Goal: Task Accomplishment & Management: Use online tool/utility

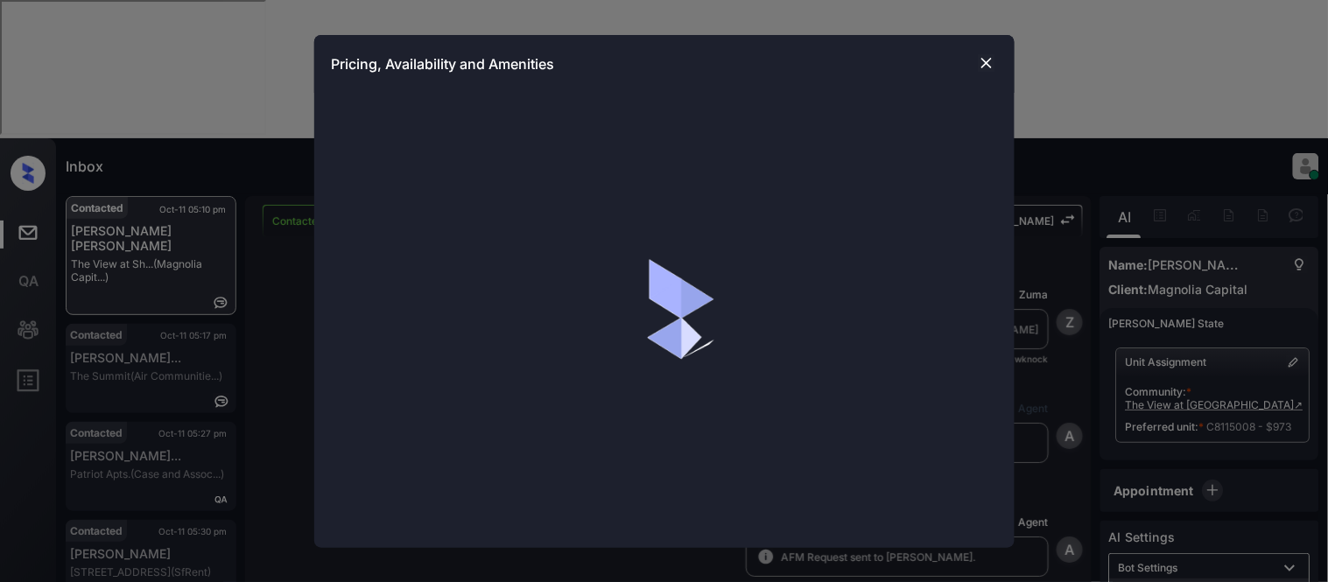
scroll to position [3184, 0]
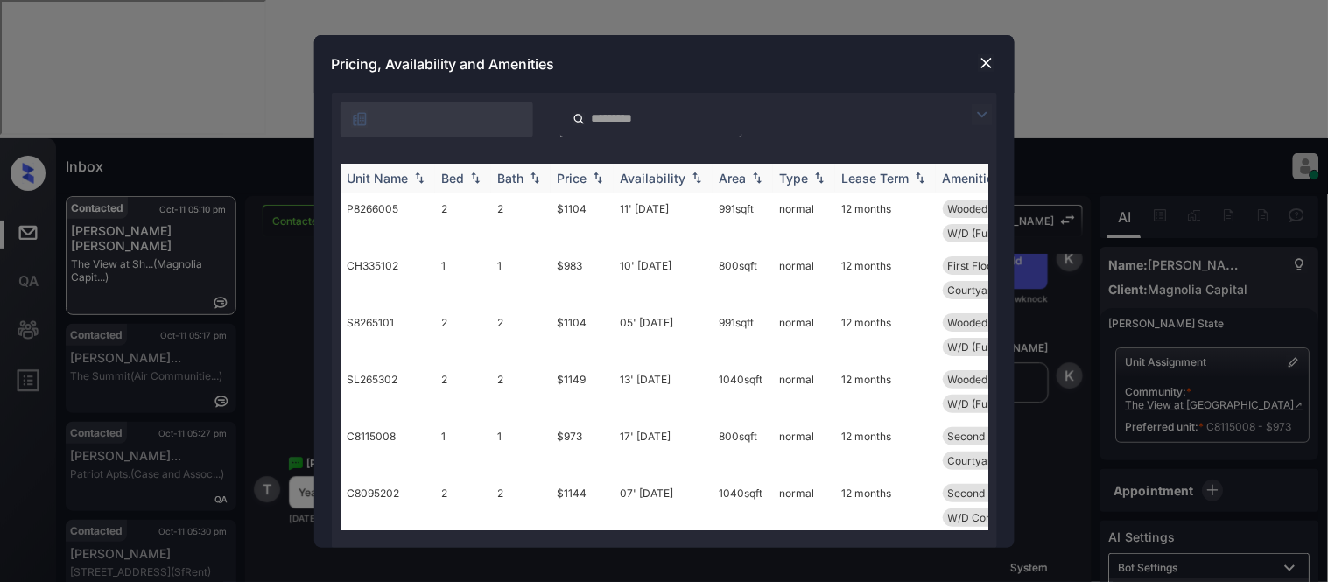
click at [579, 179] on div "Price" at bounding box center [572, 178] width 30 height 15
click at [583, 207] on td "$973" at bounding box center [581, 221] width 63 height 57
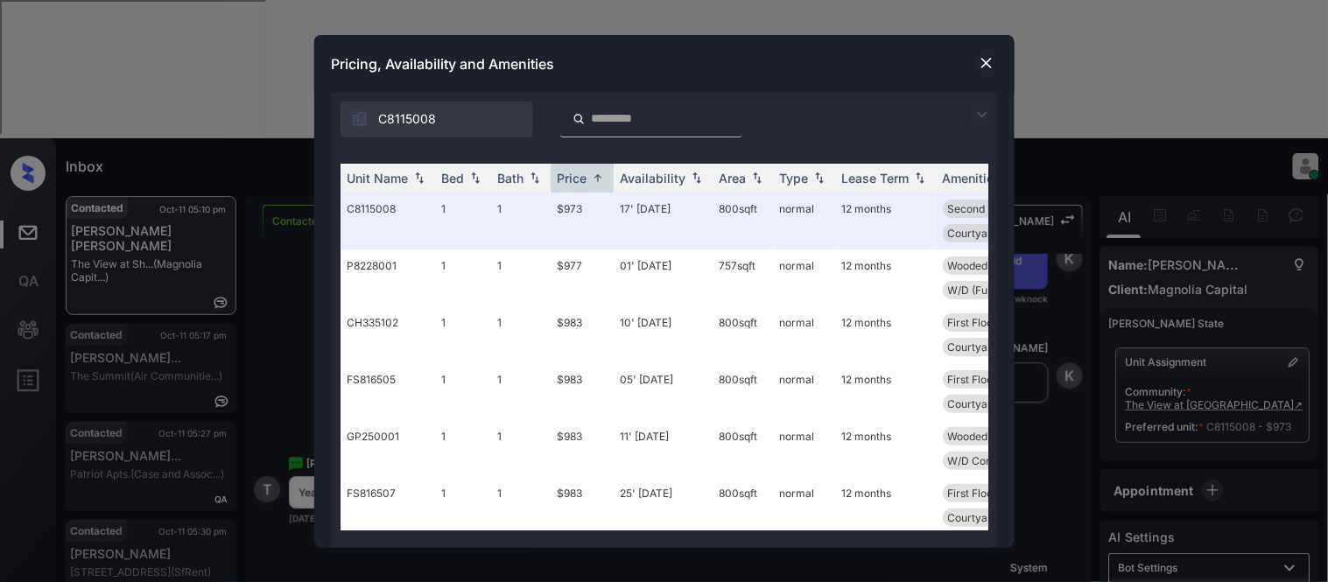
click at [990, 56] on img at bounding box center [987, 63] width 18 height 18
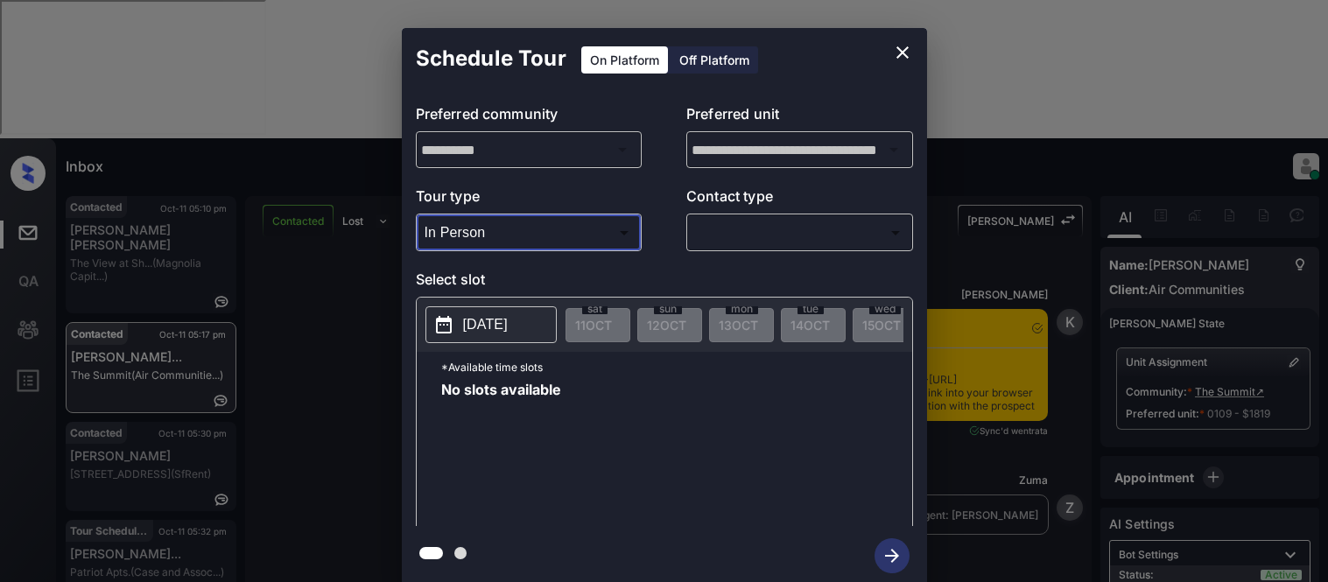
click at [739, 252] on div at bounding box center [664, 291] width 1328 height 582
click at [736, 241] on body "Inbox Kristina Cataag Online Set yourself offline Set yourself on break Profile…" at bounding box center [664, 291] width 1328 height 582
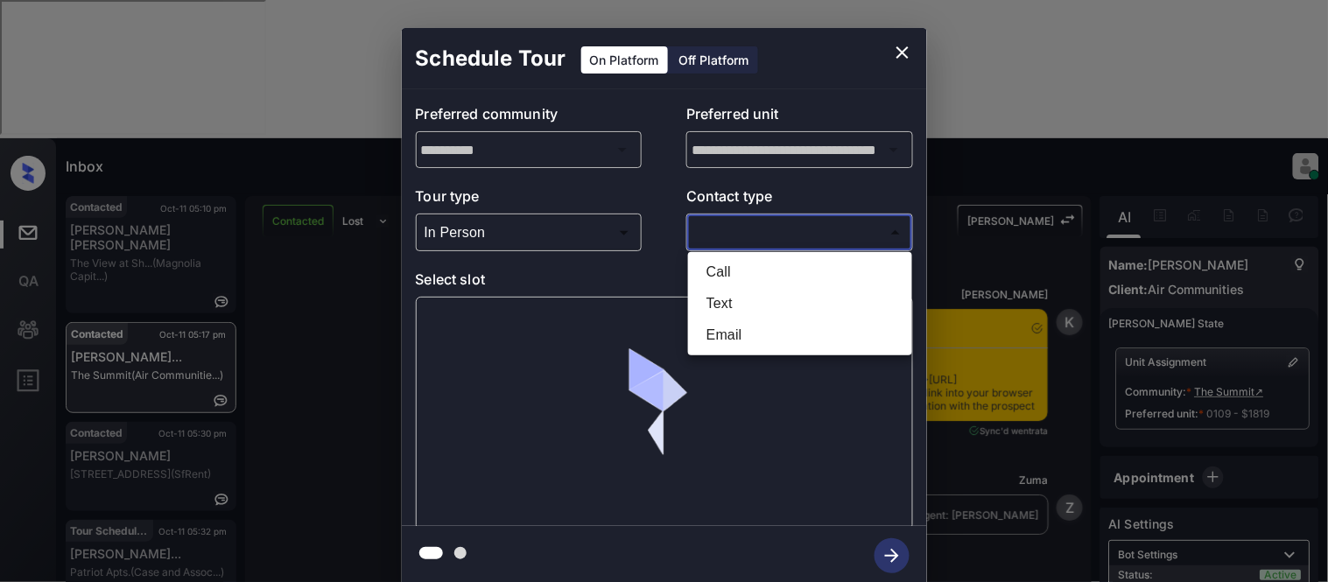
scroll to position [2059, 0]
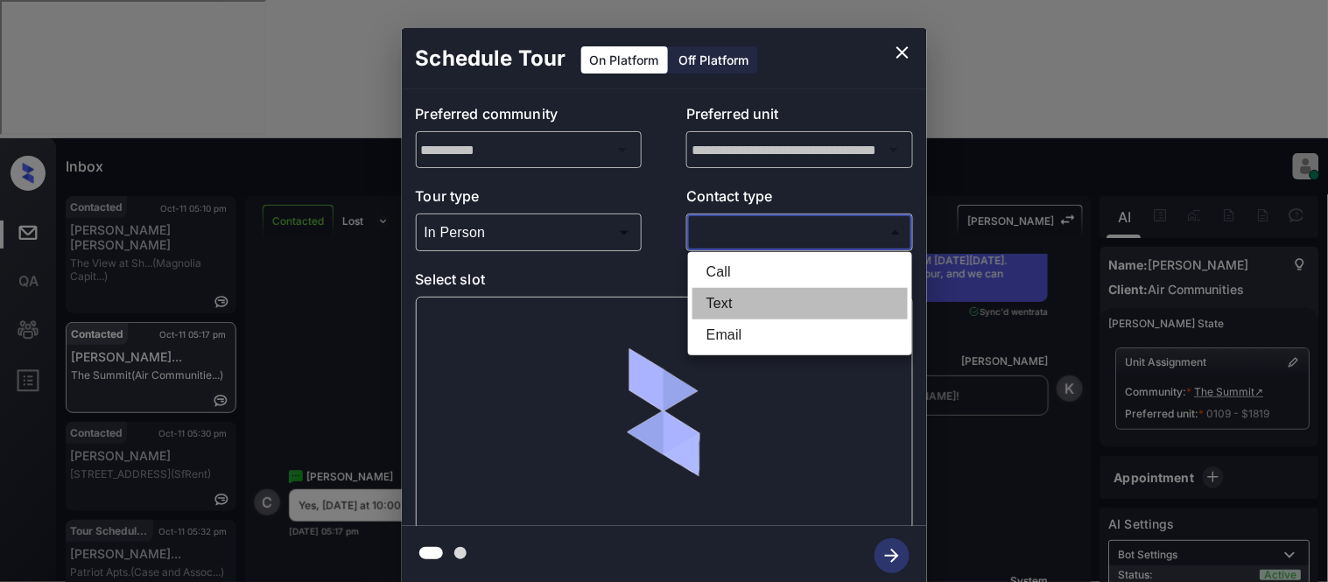
click at [715, 298] on li "Text" at bounding box center [799, 304] width 215 height 32
type input "****"
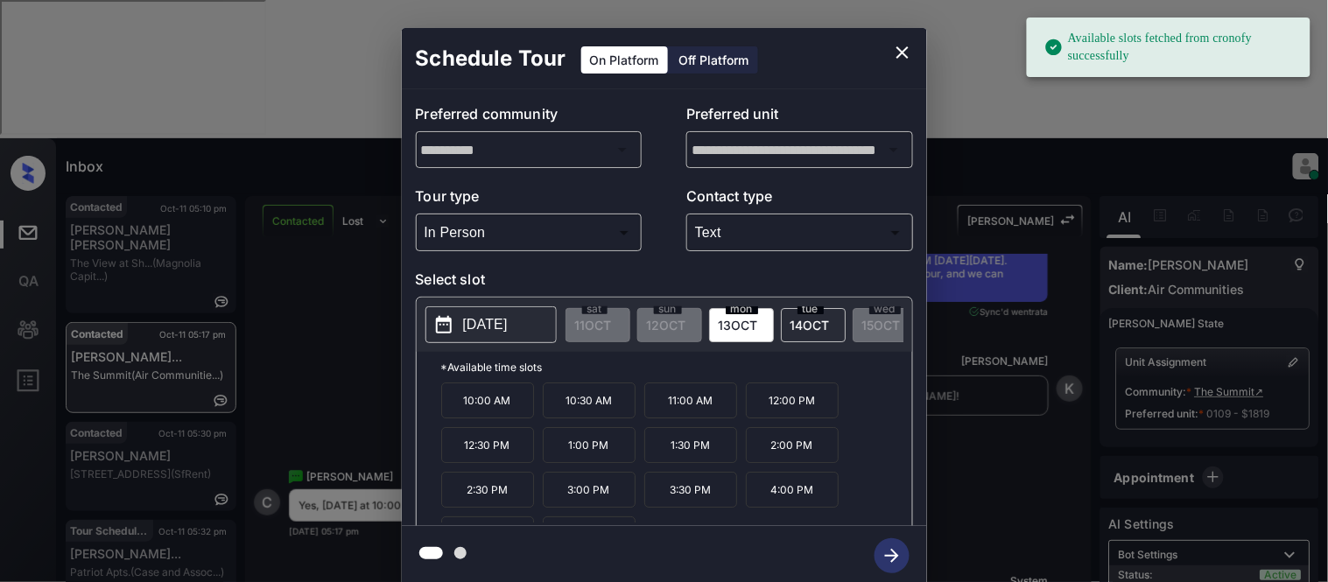
drag, startPoint x: 482, startPoint y: 403, endPoint x: 627, endPoint y: 441, distance: 149.5
click at [480, 403] on p "10:00 AM" at bounding box center [487, 400] width 93 height 36
click at [876, 560] on icon "button" at bounding box center [891, 555] width 35 height 35
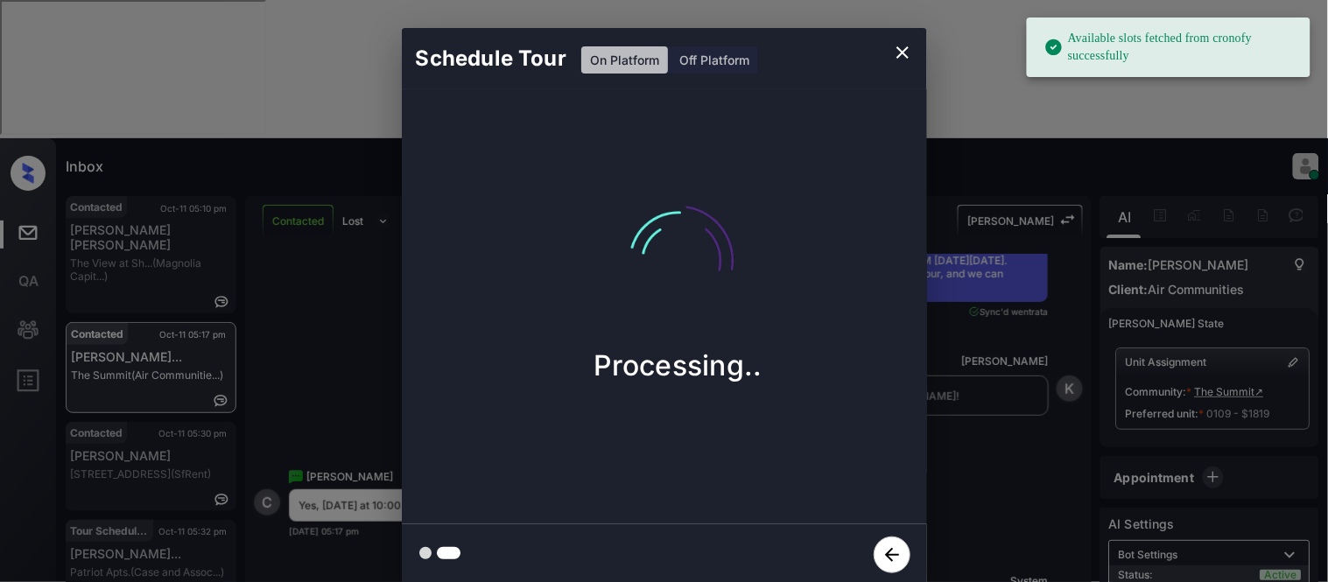
click at [960, 431] on div "Schedule Tour On Platform Off Platform Processing.." at bounding box center [664, 307] width 1328 height 614
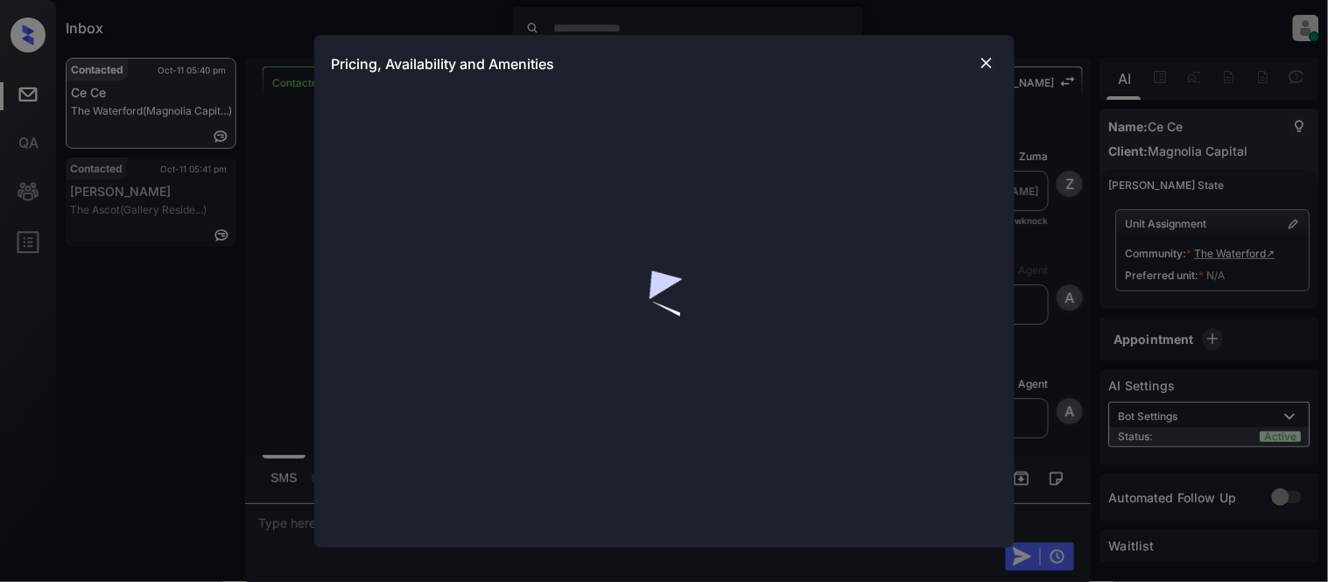
scroll to position [3085, 0]
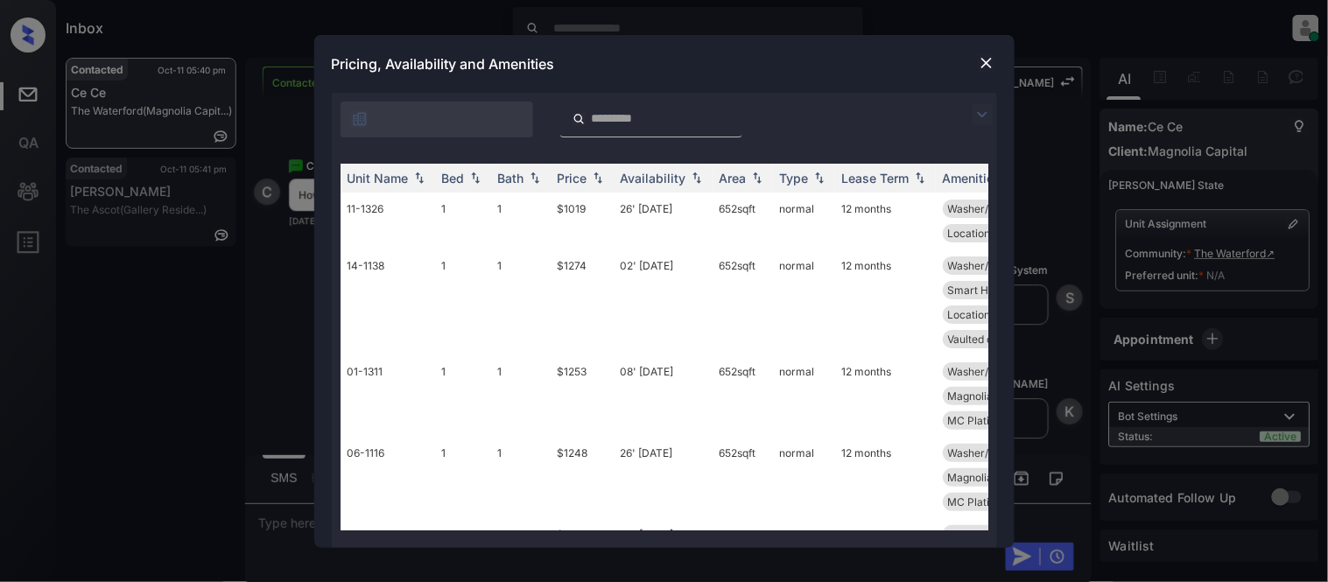
click at [981, 109] on img at bounding box center [981, 114] width 21 height 21
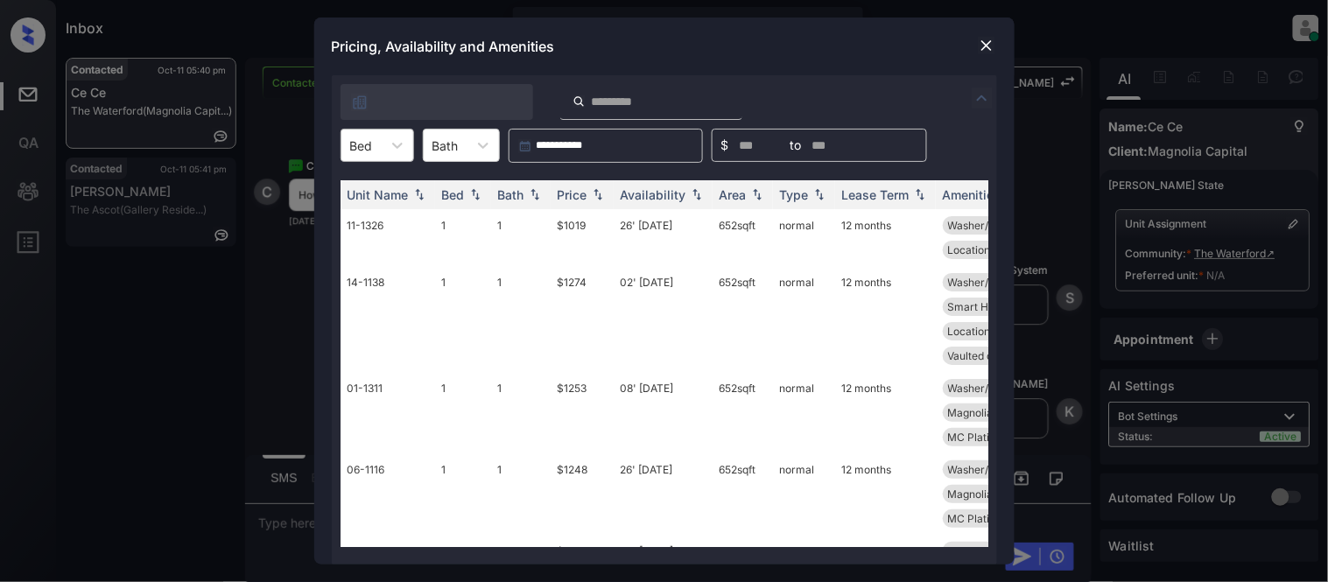
click at [373, 145] on div "Bed" at bounding box center [361, 145] width 40 height 25
click at [375, 179] on div "1" at bounding box center [377, 188] width 74 height 32
click at [576, 200] on div "Price" at bounding box center [572, 194] width 30 height 15
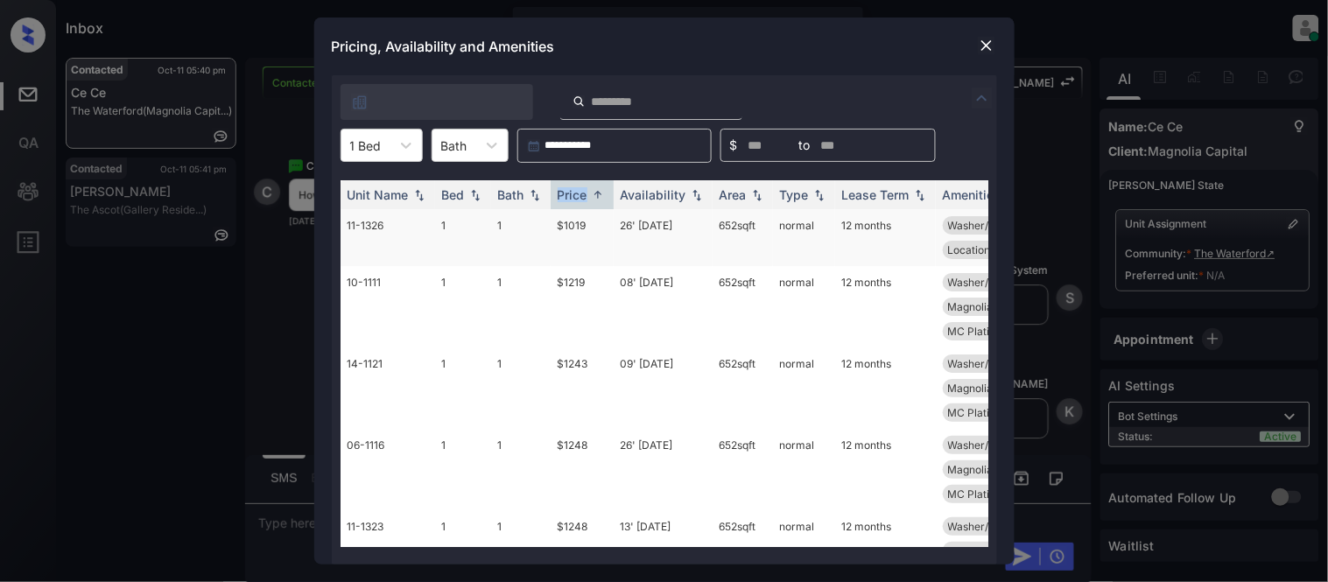
click at [579, 231] on td "$1019" at bounding box center [581, 237] width 63 height 57
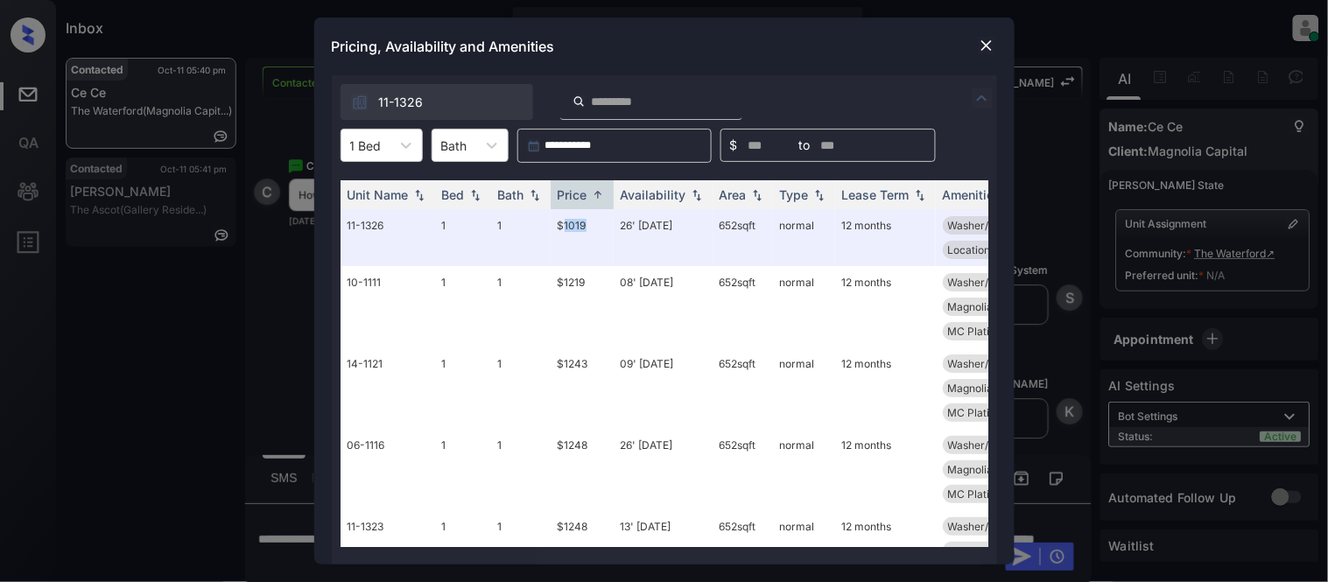
click at [978, 44] on img at bounding box center [987, 46] width 18 height 18
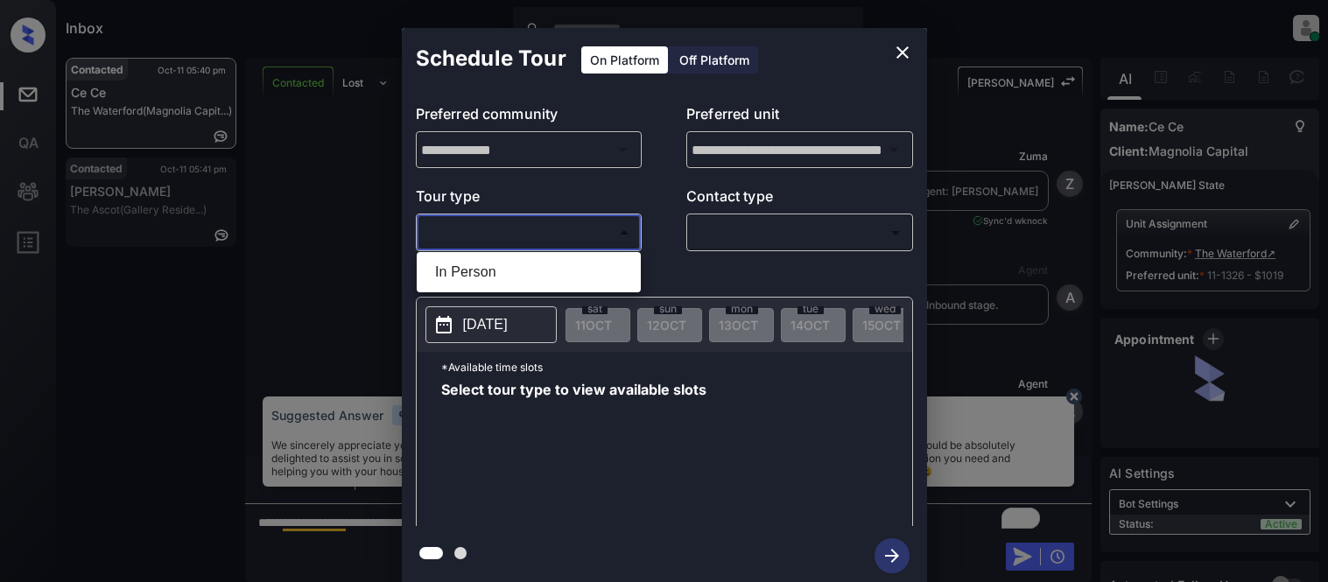
click at [449, 280] on li "In Person" at bounding box center [528, 272] width 215 height 32
type input "********"
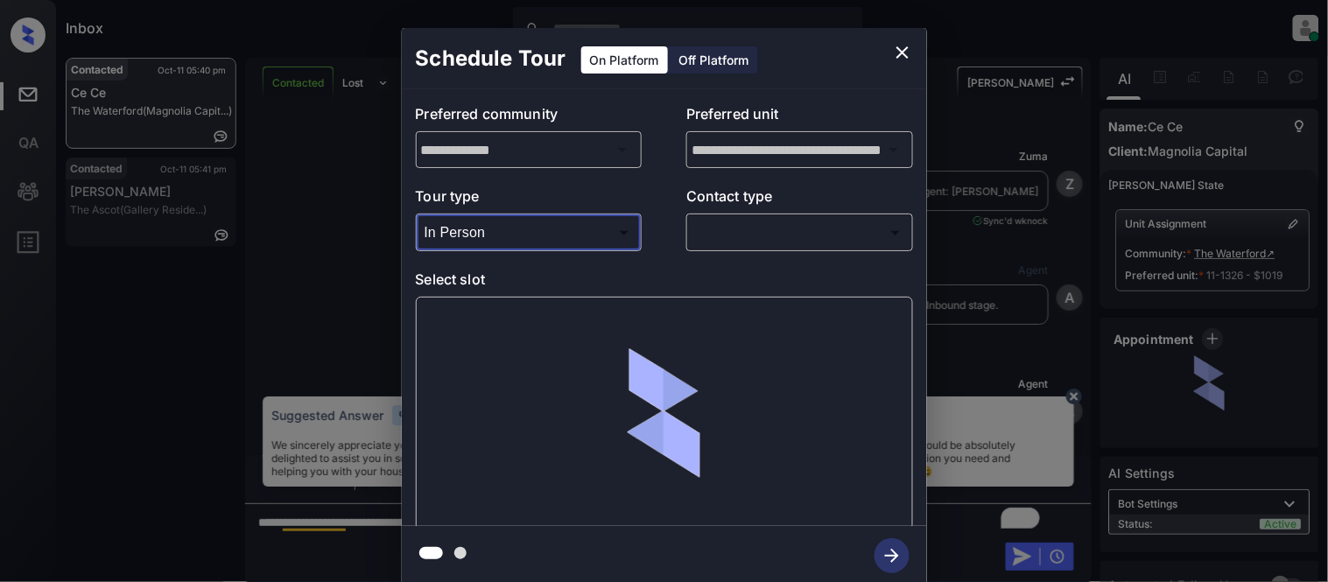
scroll to position [2404, 0]
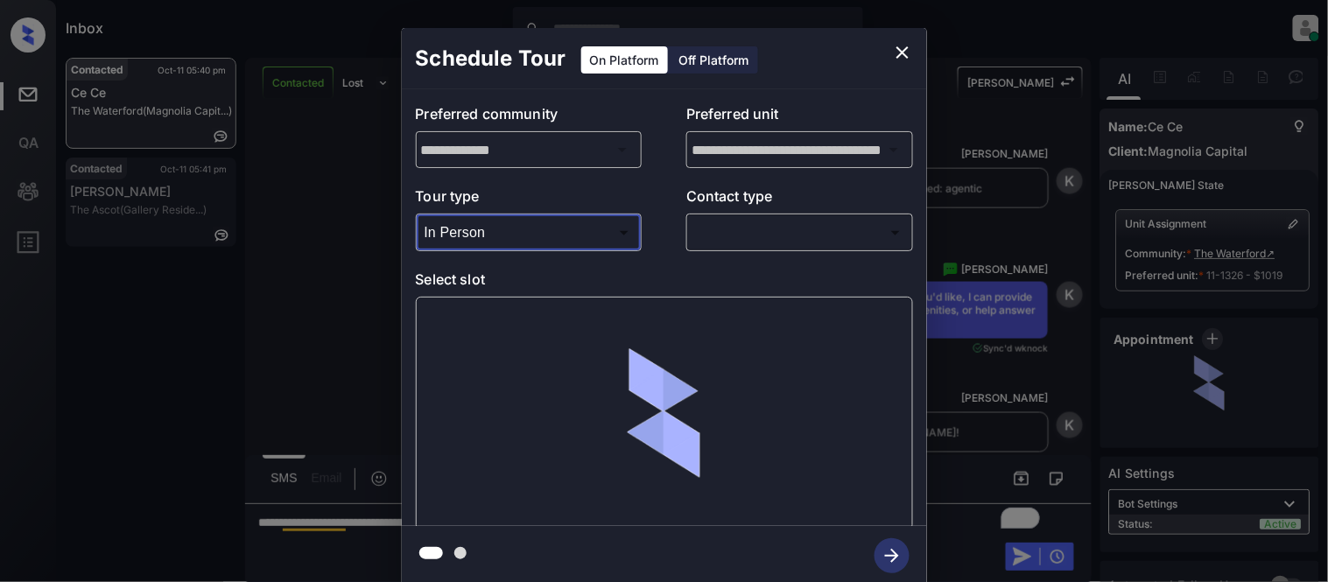
click at [698, 240] on body "Inbox Kristina Cataag Online Set yourself offline Set yourself on break Profile…" at bounding box center [664, 291] width 1328 height 582
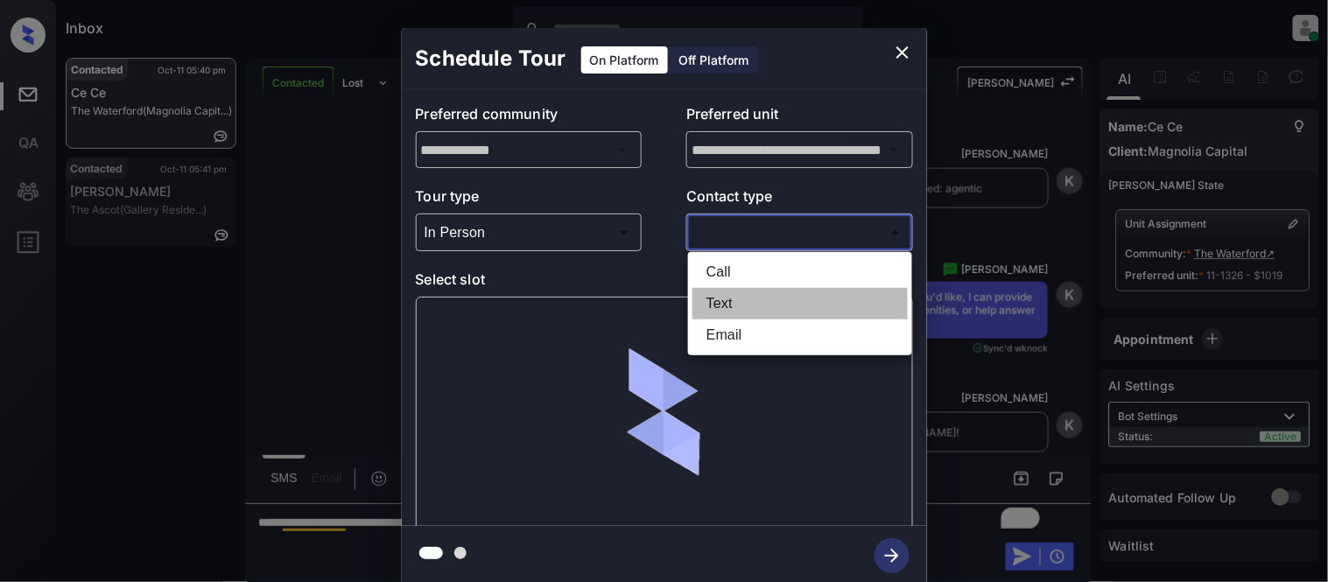
click at [702, 299] on li "Text" at bounding box center [799, 304] width 215 height 32
type input "****"
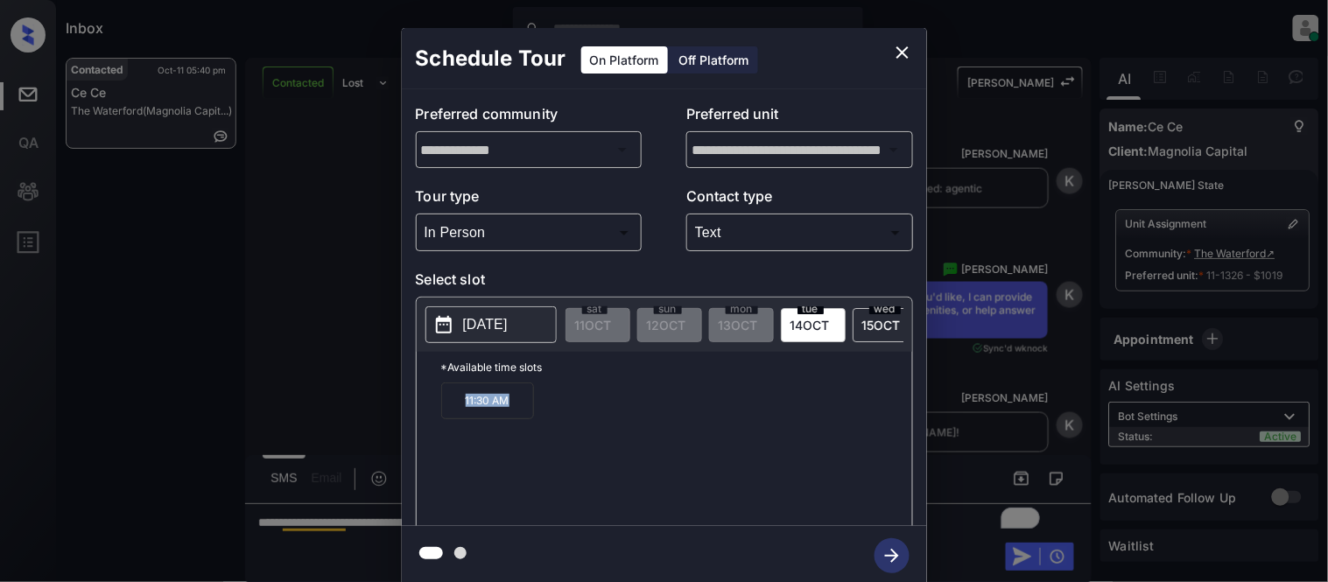
drag, startPoint x: 462, startPoint y: 415, endPoint x: 541, endPoint y: 418, distance: 78.8
click at [541, 418] on div "11:30 AM" at bounding box center [676, 452] width 471 height 140
copy p "11:30 AM"
click at [893, 47] on icon "close" at bounding box center [902, 52] width 21 height 21
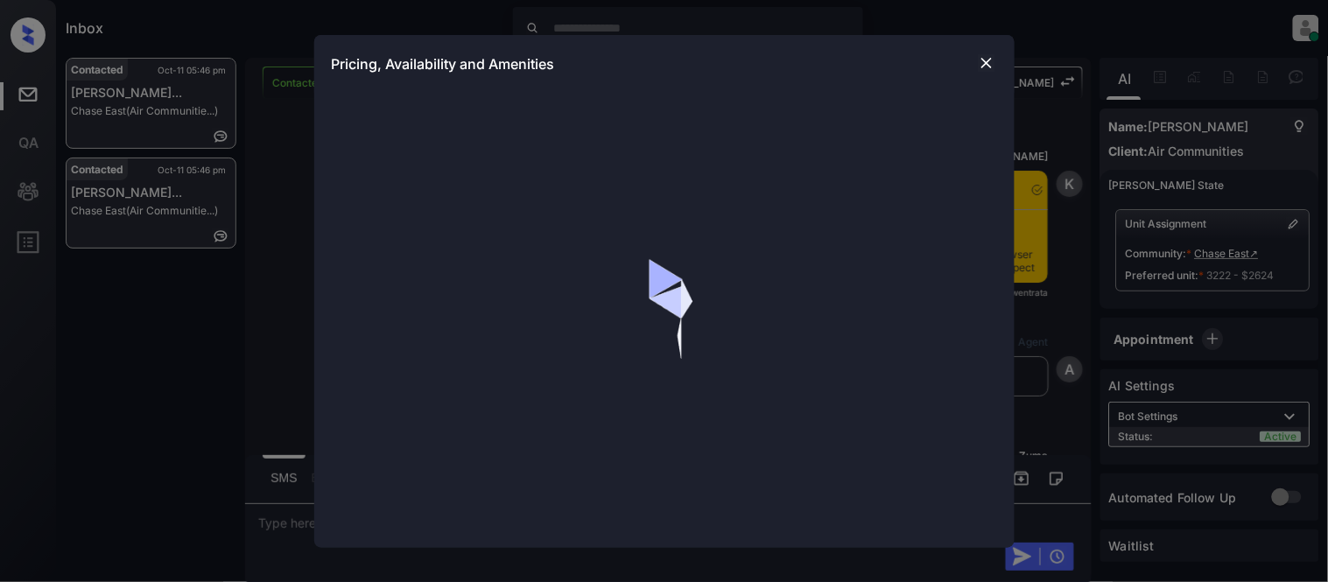
scroll to position [1444, 0]
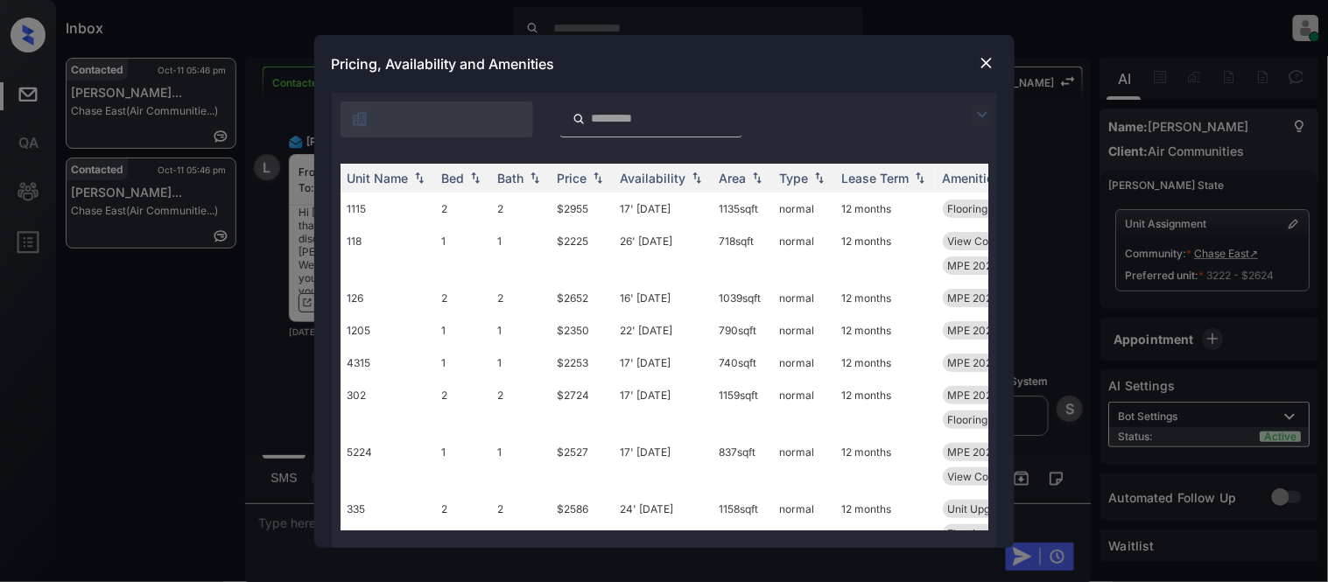
click at [974, 116] on img at bounding box center [981, 114] width 21 height 21
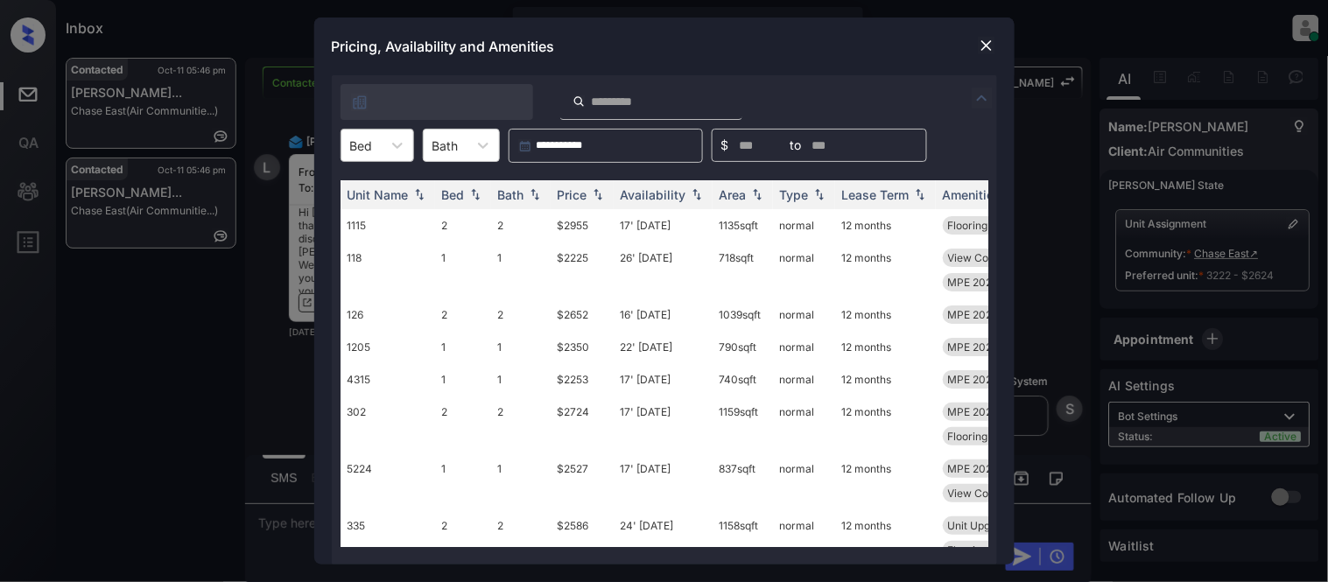
click at [379, 149] on div "Bed" at bounding box center [361, 145] width 40 height 25
click at [378, 236] on div "2" at bounding box center [377, 251] width 74 height 32
click at [567, 195] on div "Price" at bounding box center [572, 194] width 30 height 15
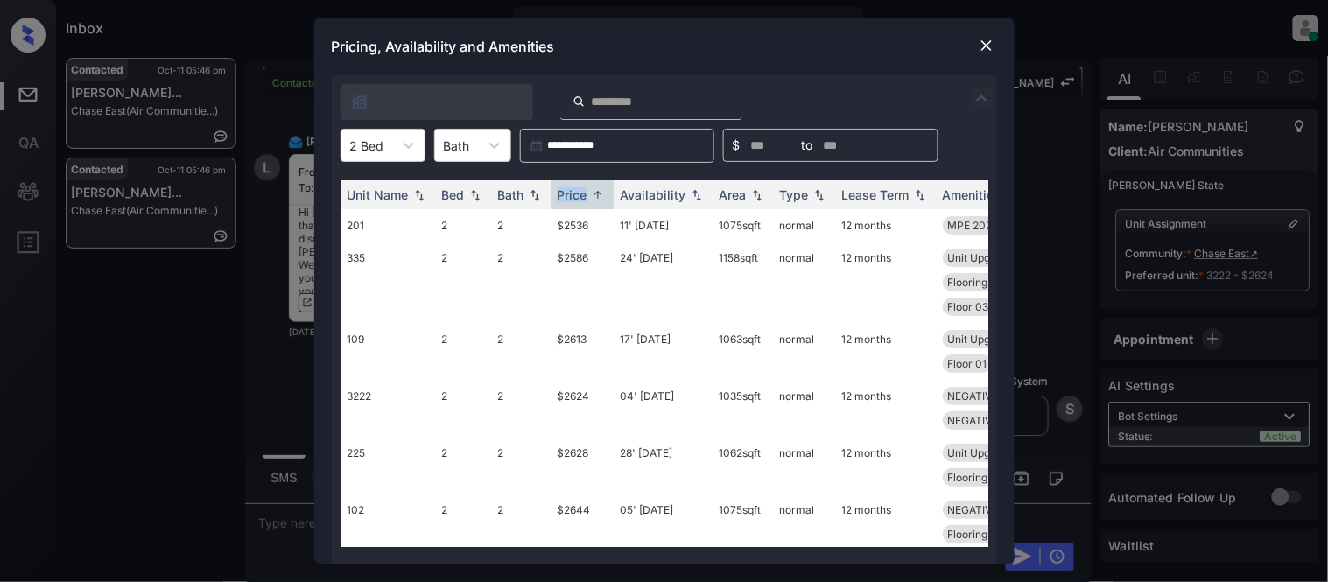
click at [572, 226] on td "$2536" at bounding box center [581, 225] width 63 height 32
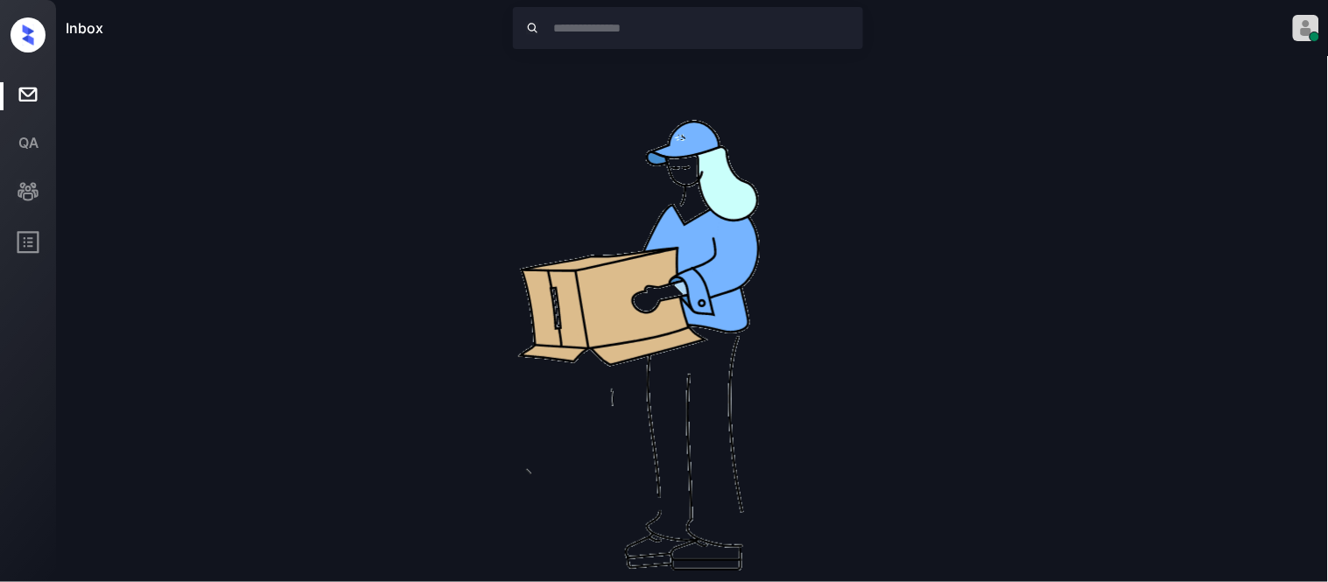
click at [806, 138] on img at bounding box center [692, 338] width 560 height 560
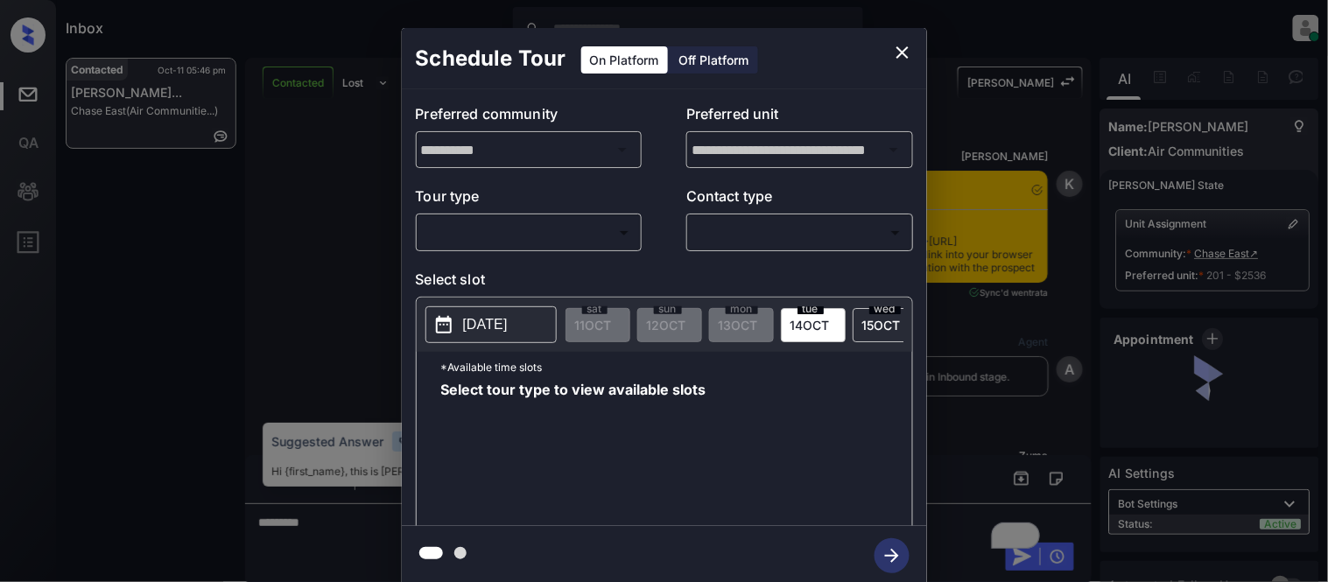
scroll to position [2719, 0]
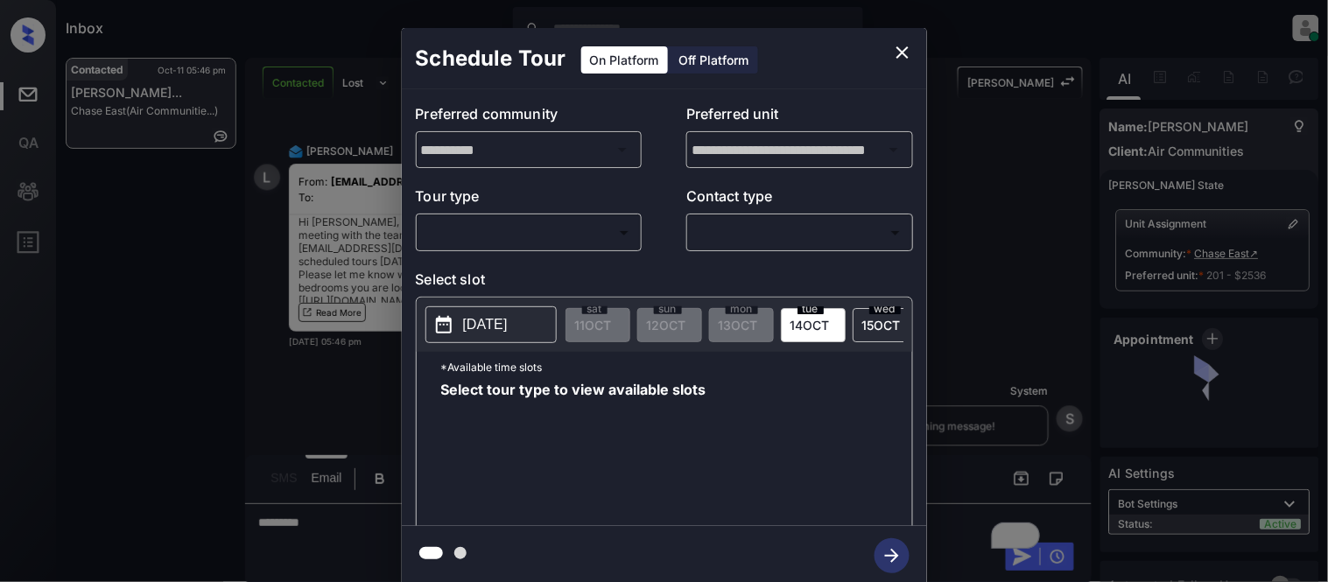
click at [902, 59] on icon "close" at bounding box center [902, 52] width 21 height 21
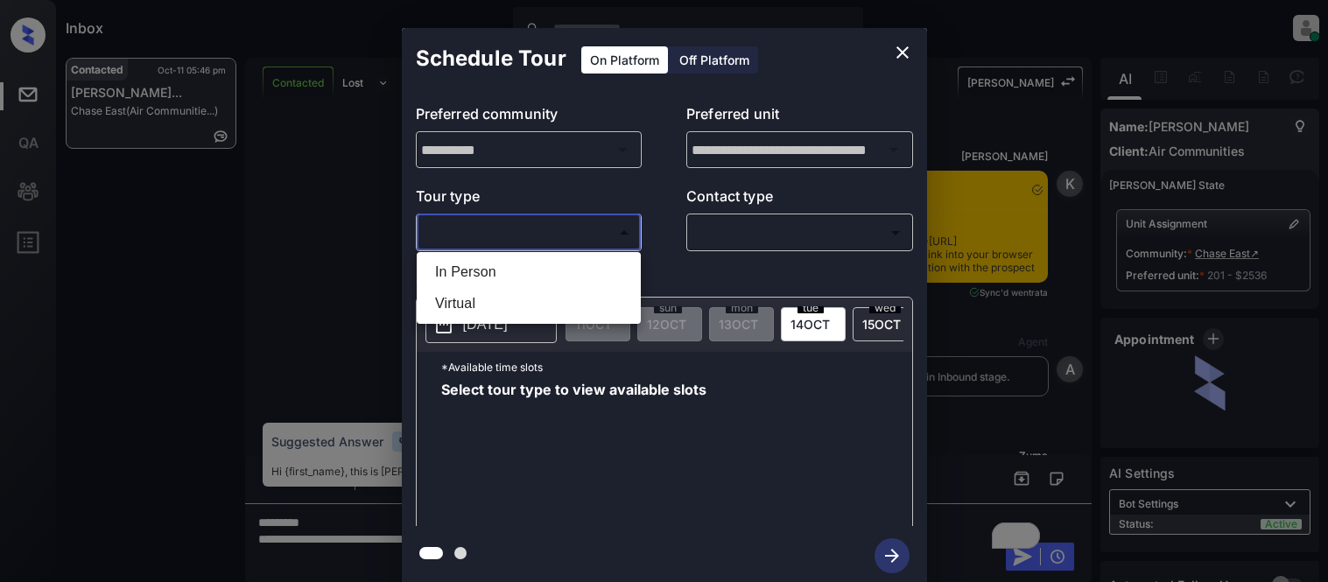
click at [496, 259] on li "In Person" at bounding box center [528, 272] width 215 height 32
type input "********"
click at [733, 234] on div at bounding box center [664, 291] width 1328 height 582
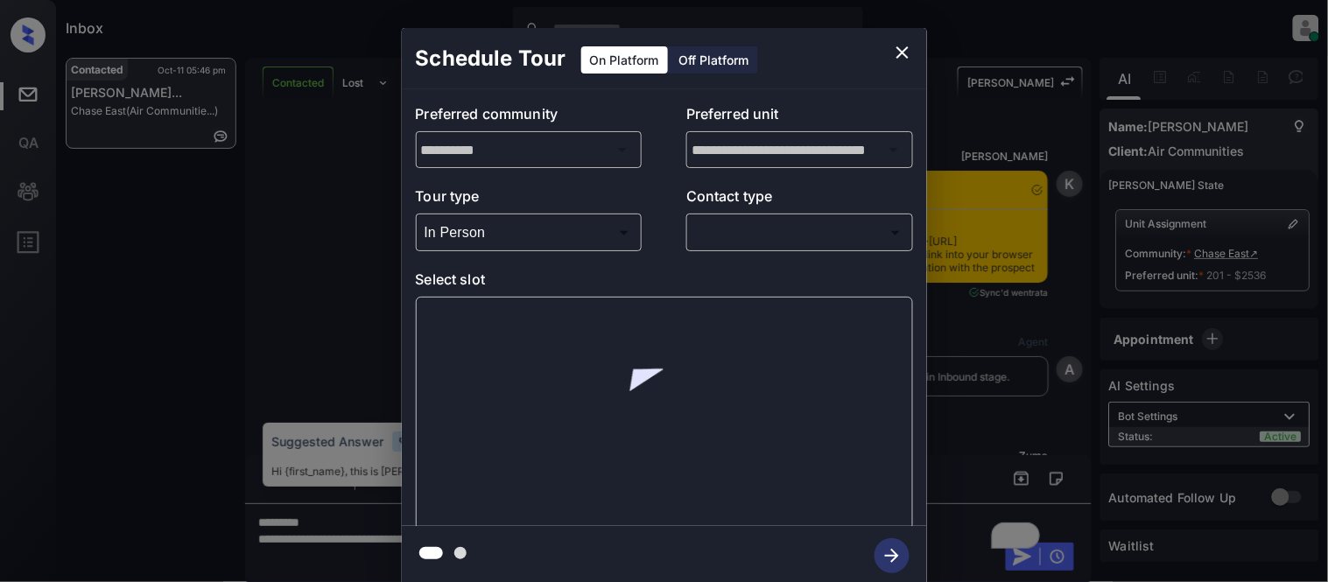
scroll to position [2039, 0]
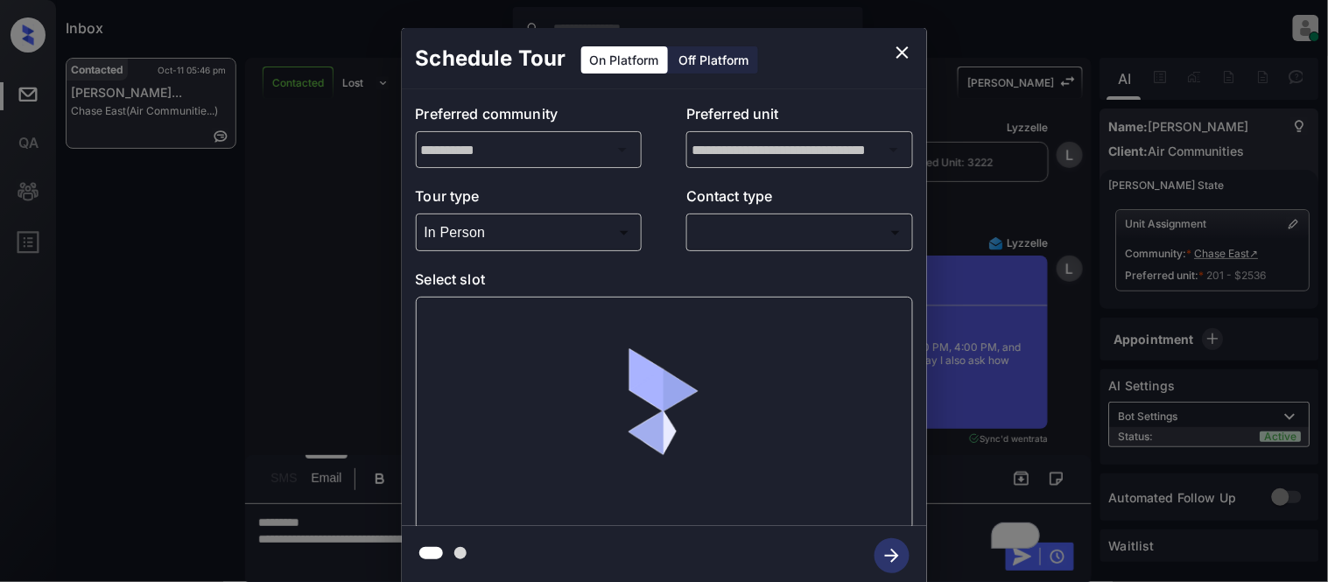
click at [726, 234] on body "Inbox [PERSON_NAME] Cataag Online Set yourself offline Set yourself on break Pr…" at bounding box center [664, 291] width 1328 height 582
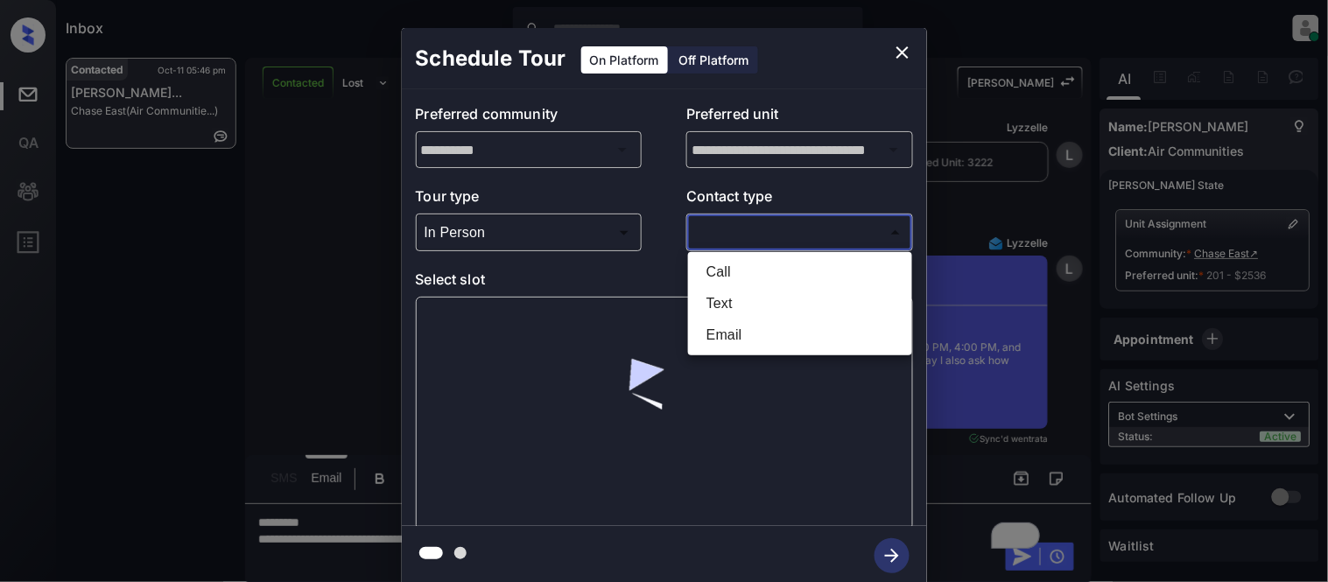
click at [719, 306] on li "Text" at bounding box center [799, 304] width 215 height 32
type input "****"
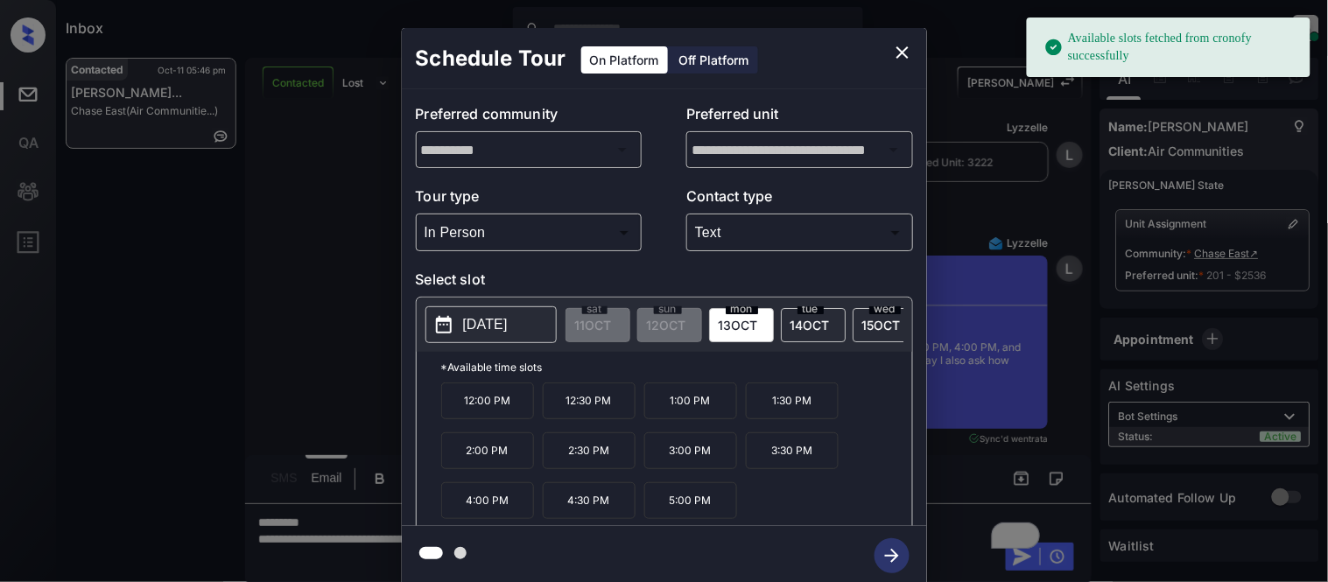
click at [493, 464] on p "2:00 PM" at bounding box center [487, 450] width 93 height 37
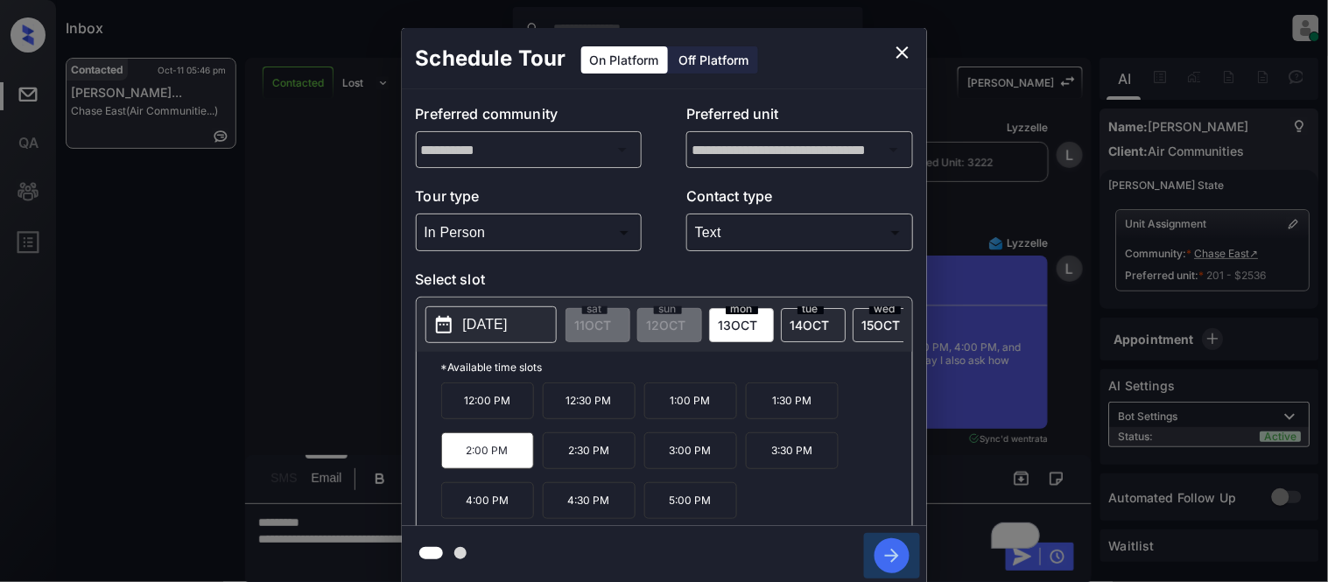
click at [874, 551] on icon "button" at bounding box center [891, 555] width 35 height 35
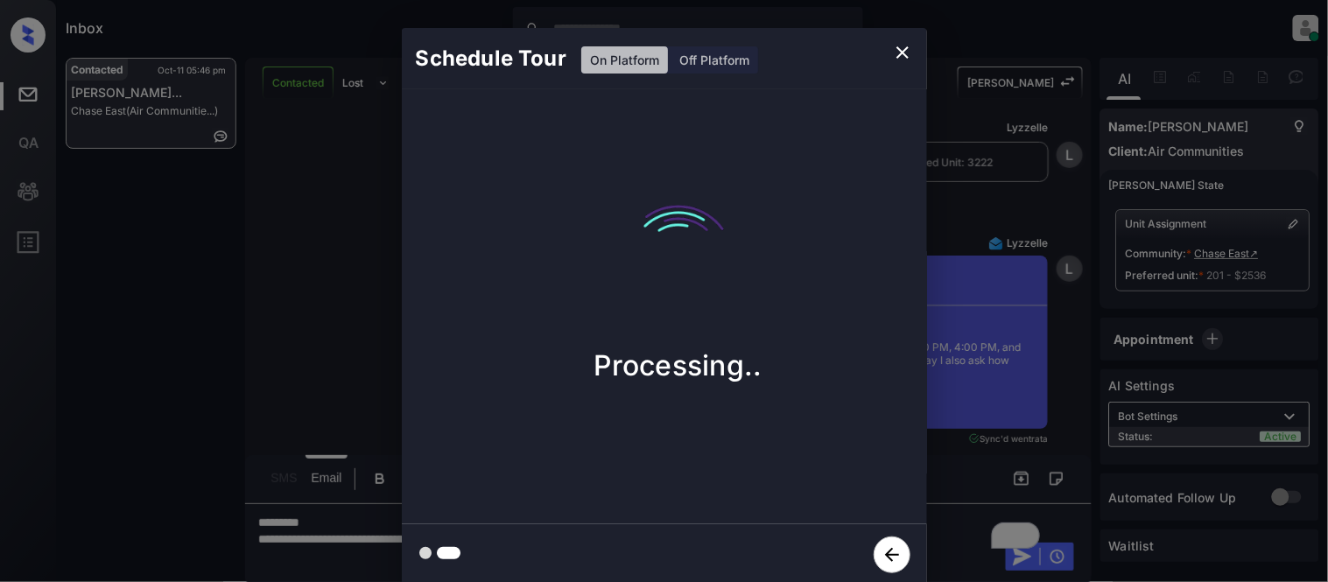
click at [959, 465] on div "Schedule Tour On Platform Off Platform Processing.." at bounding box center [664, 307] width 1328 height 614
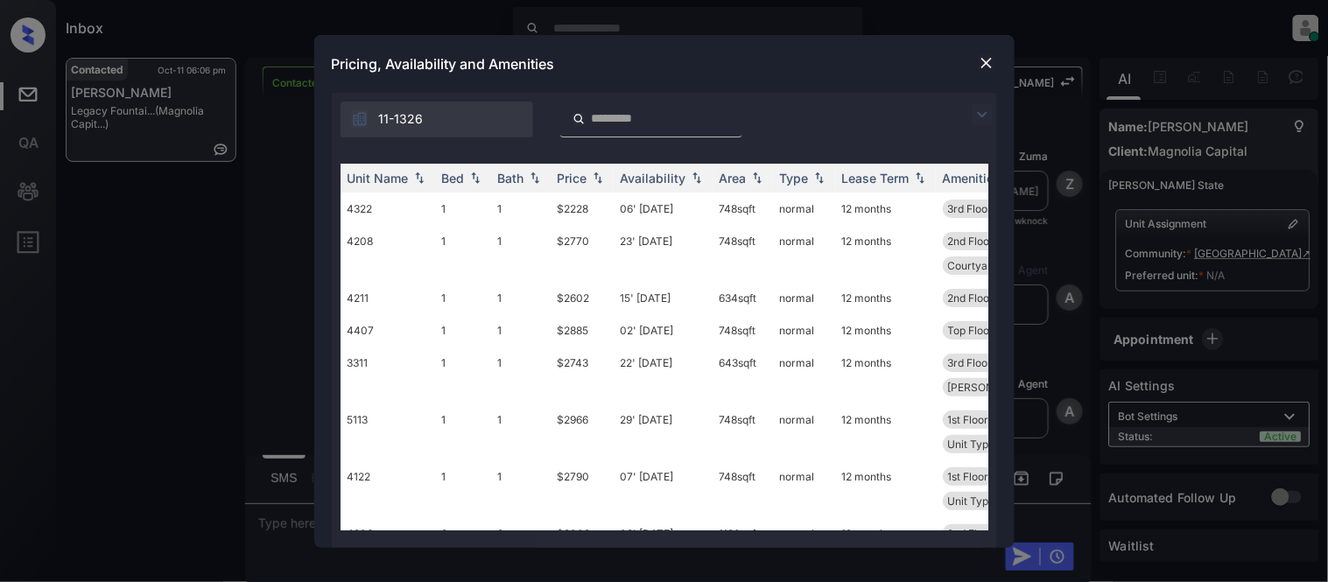
scroll to position [5213, 0]
drag, startPoint x: 0, startPoint y: 0, endPoint x: 898, endPoint y: 103, distance: 903.9
click at [980, 116] on img at bounding box center [981, 114] width 21 height 21
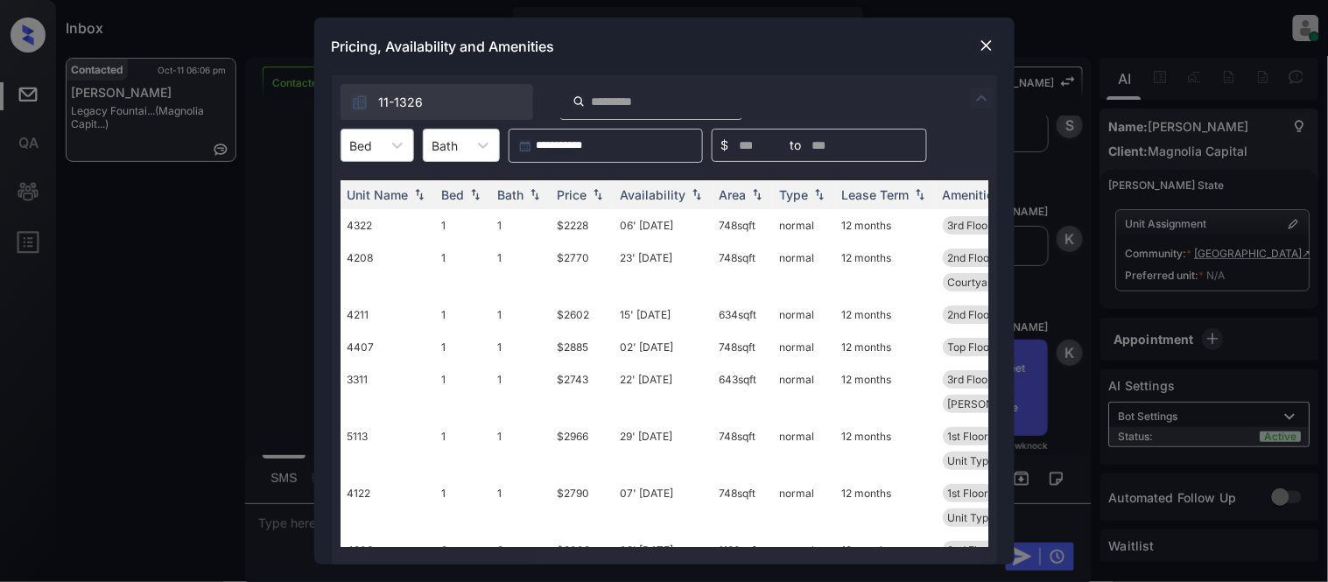
click at [373, 140] on div "Bed" at bounding box center [361, 145] width 40 height 25
click at [377, 187] on div "1" at bounding box center [377, 188] width 74 height 32
click at [576, 199] on div "Price" at bounding box center [572, 194] width 30 height 15
click at [579, 199] on div "Price" at bounding box center [572, 194] width 30 height 15
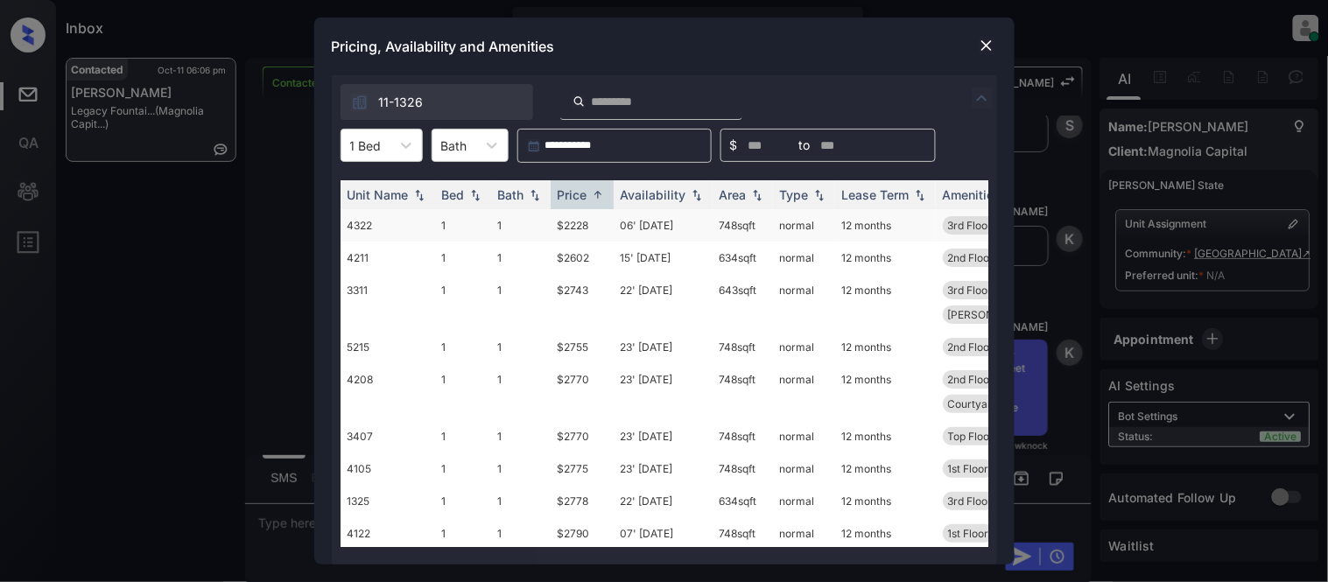
click at [579, 228] on td "$2228" at bounding box center [581, 225] width 63 height 32
click at [576, 222] on td "$2228" at bounding box center [581, 225] width 63 height 32
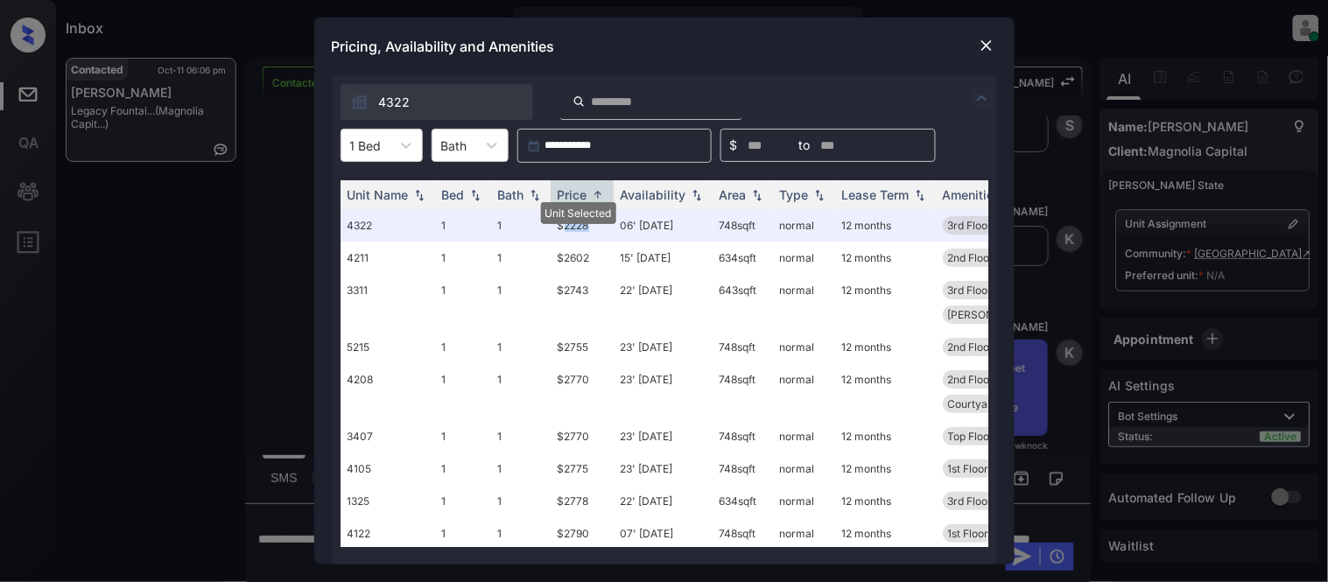
click at [985, 44] on img at bounding box center [987, 46] width 18 height 18
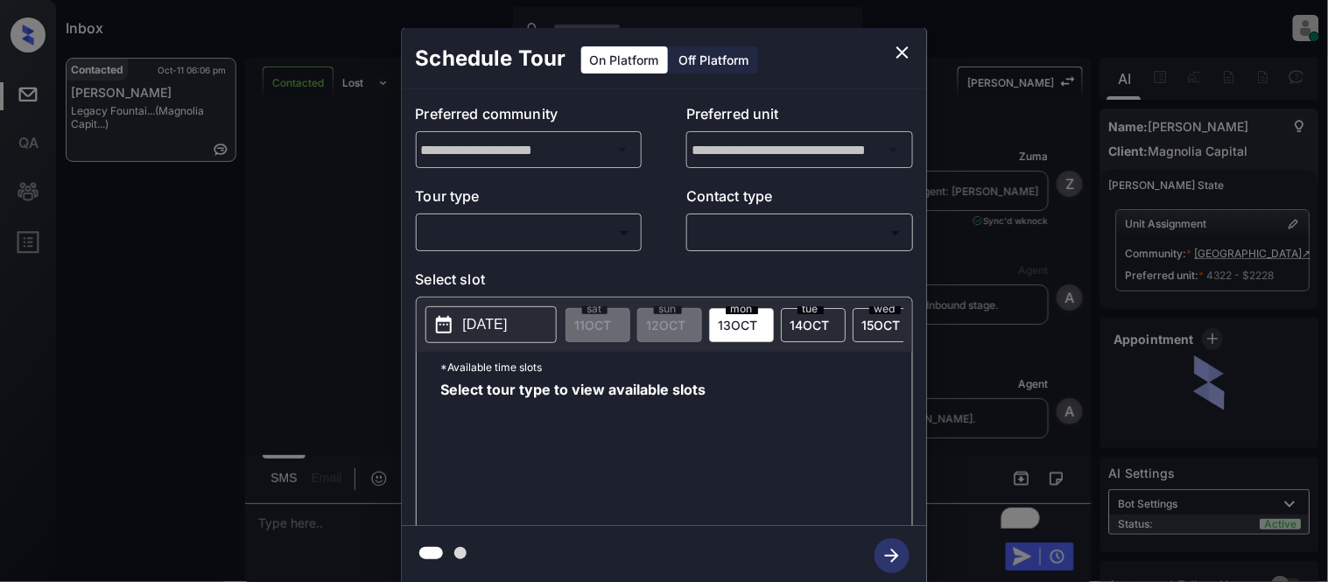
scroll to position [7078, 0]
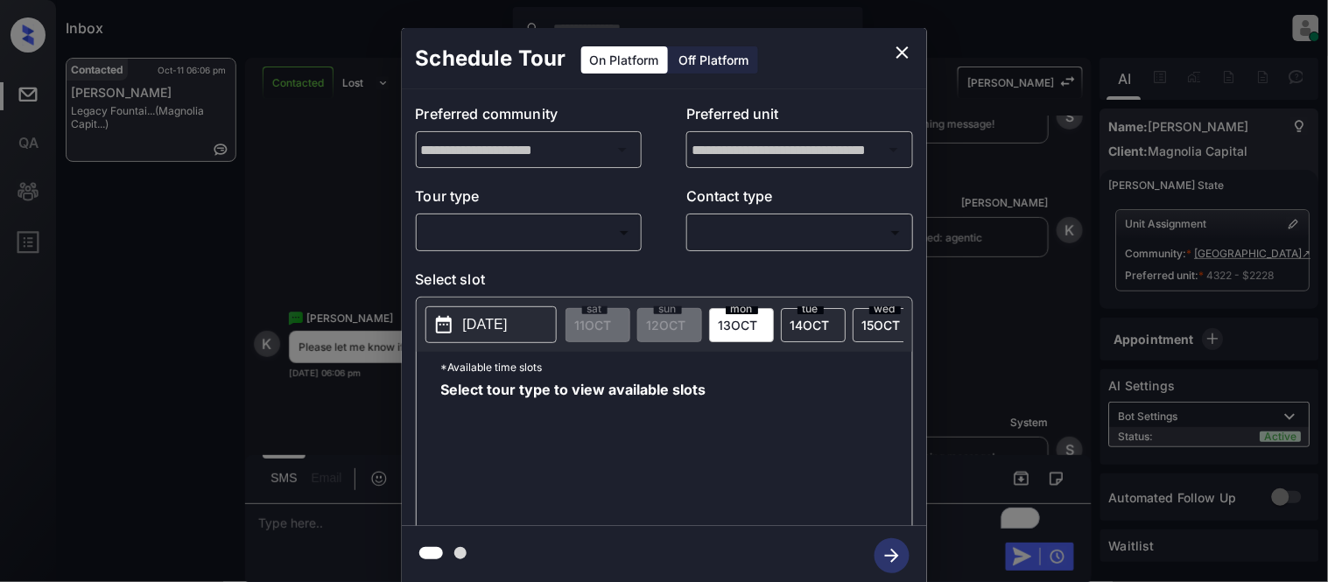
click at [768, 234] on body "Inbox [PERSON_NAME] Cataag Online Set yourself offline Set yourself on break Pr…" at bounding box center [664, 291] width 1328 height 582
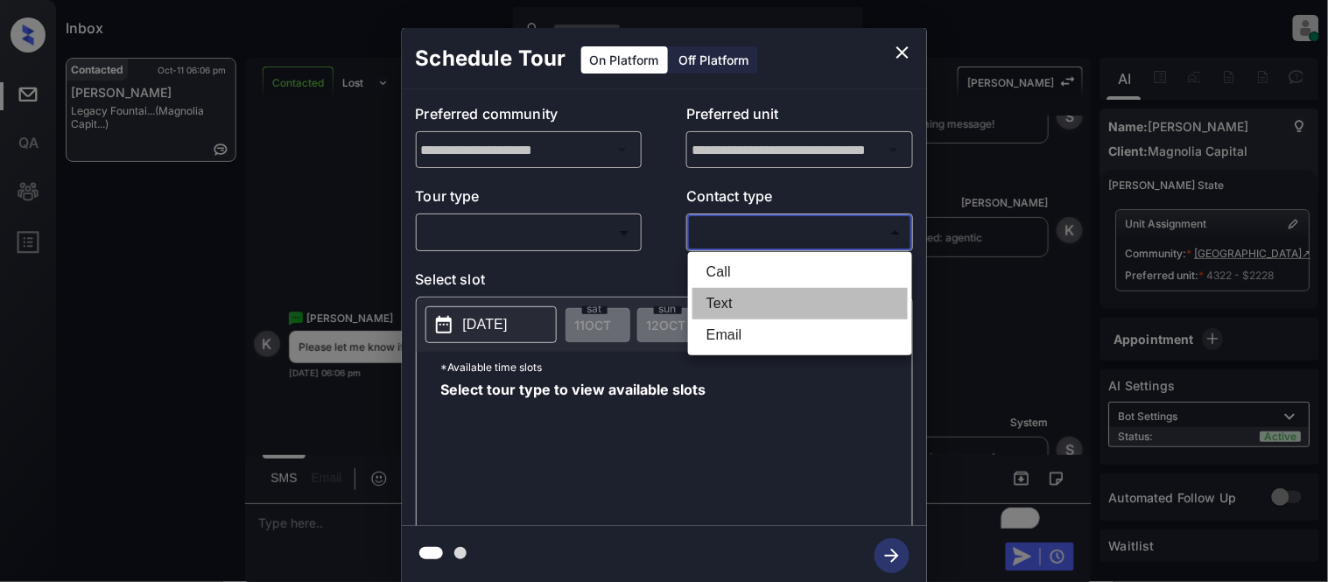
click at [764, 309] on li "Text" at bounding box center [799, 304] width 215 height 32
type input "****"
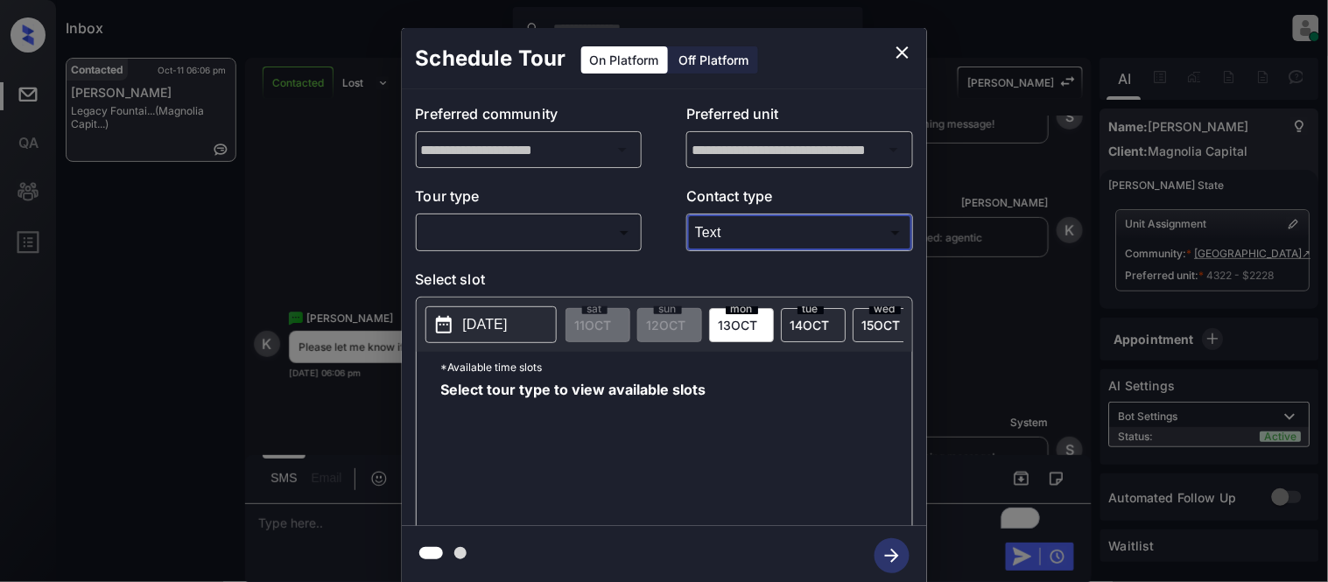
click at [572, 226] on body "Inbox Kristina Cataag Online Set yourself offline Set yourself on break Profile…" at bounding box center [664, 291] width 1328 height 582
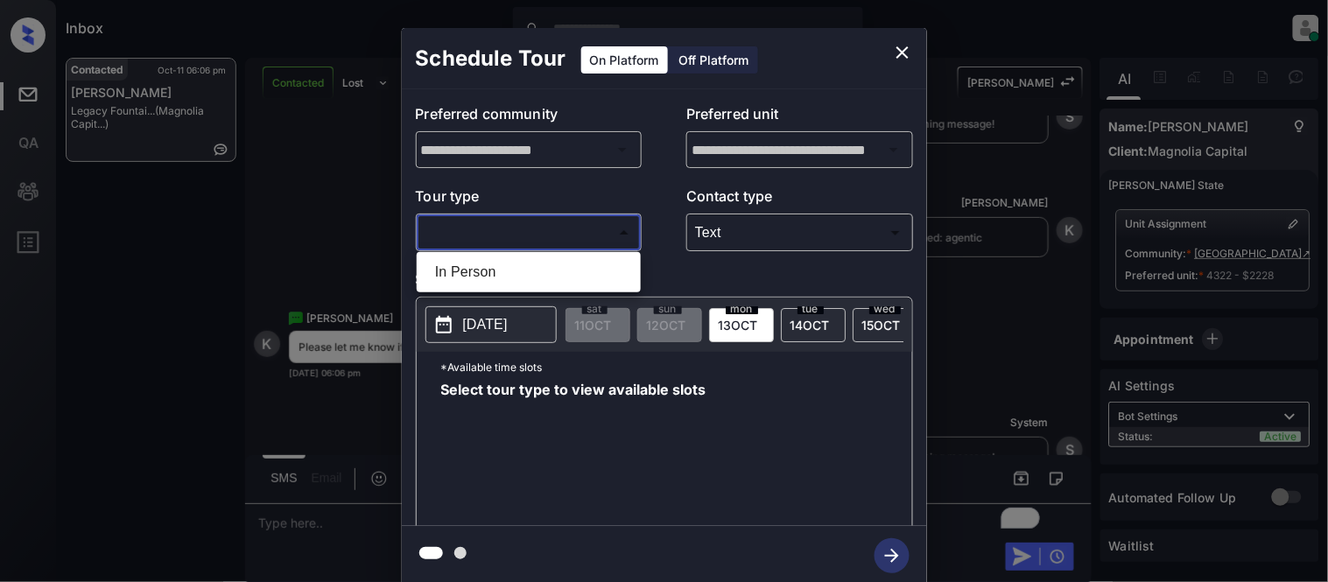
click at [528, 266] on li "In Person" at bounding box center [528, 272] width 215 height 32
type input "********"
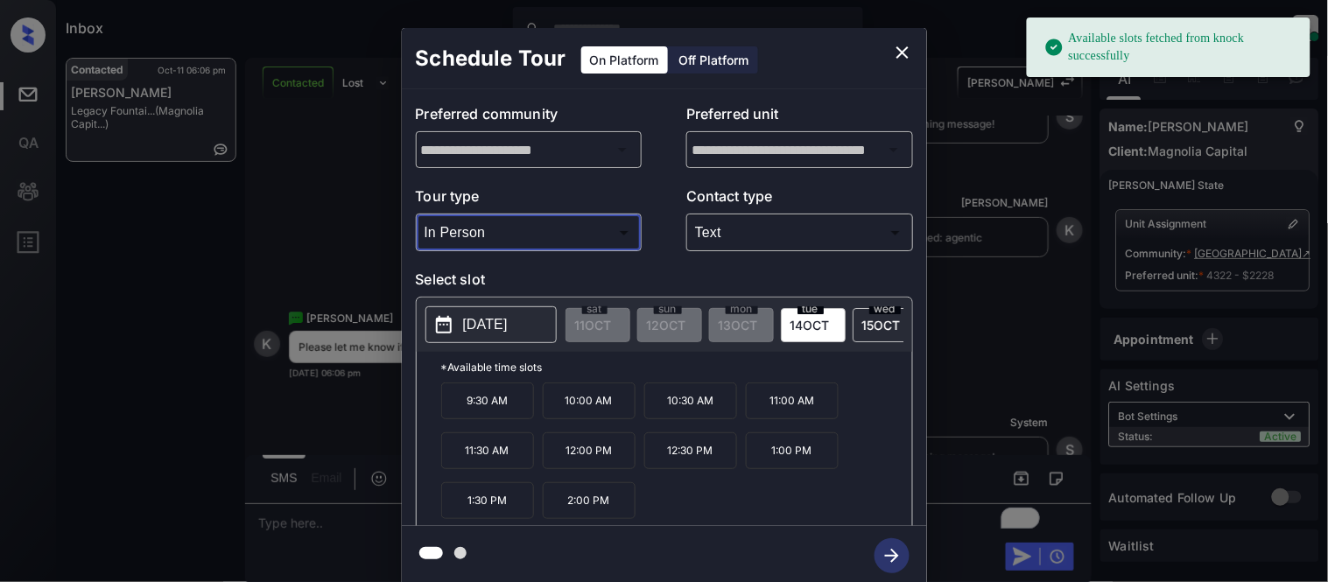
click at [508, 326] on p "2025-10-14" at bounding box center [485, 324] width 45 height 21
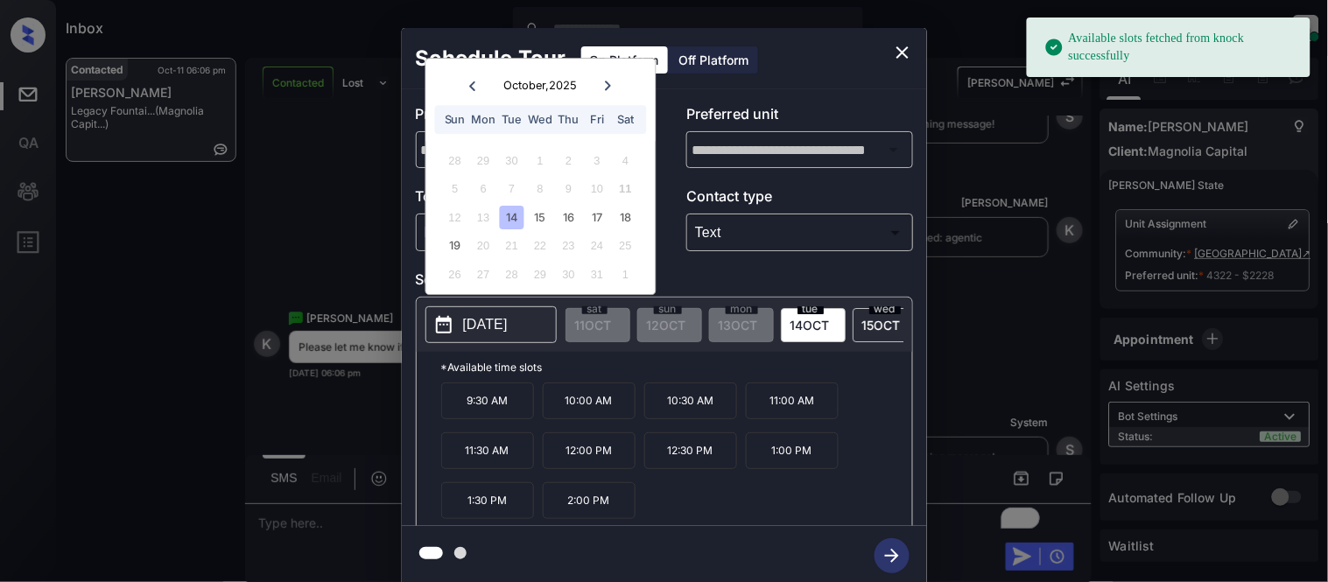
click at [513, 215] on div "14" at bounding box center [512, 218] width 24 height 24
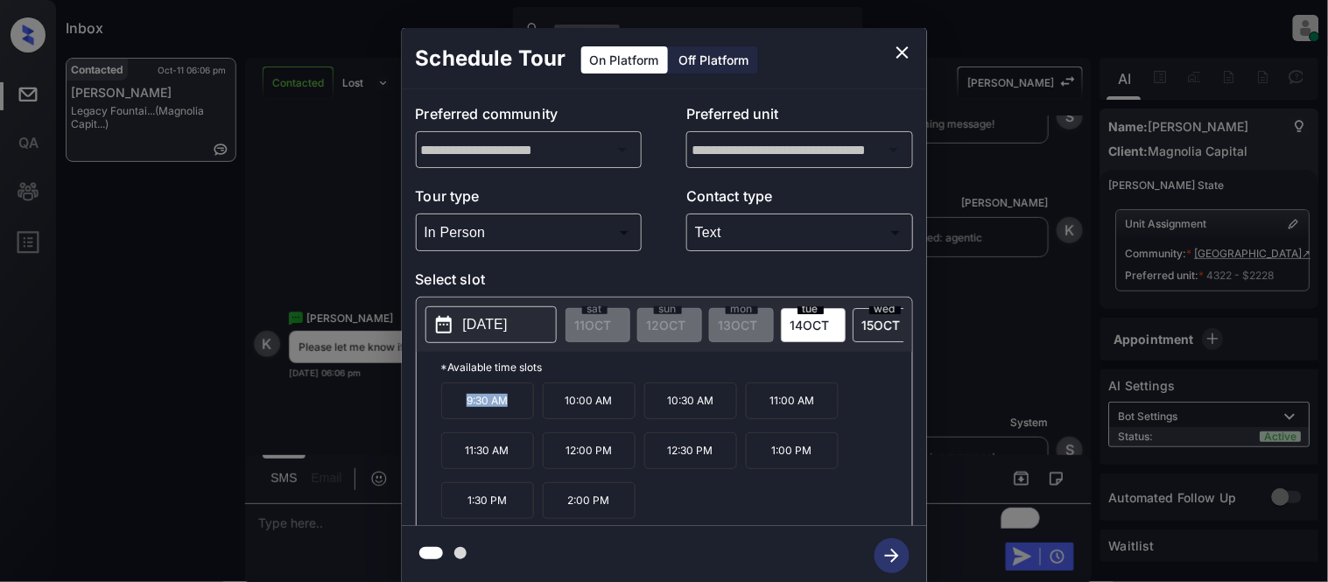
drag, startPoint x: 456, startPoint y: 417, endPoint x: 529, endPoint y: 423, distance: 72.8
click at [529, 419] on p "9:30 AM" at bounding box center [487, 400] width 93 height 37
copy p "9:30 AM"
click at [354, 519] on div "**********" at bounding box center [664, 307] width 1328 height 614
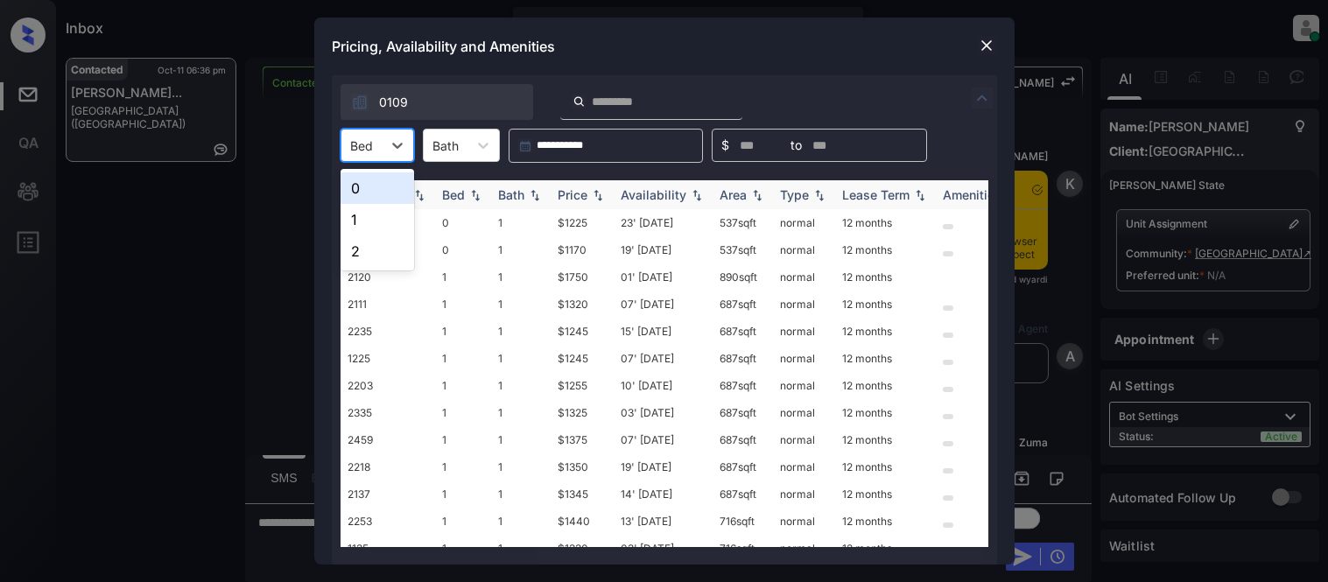
click at [365, 212] on div "1" at bounding box center [377, 220] width 74 height 32
click at [565, 190] on div "Price" at bounding box center [572, 194] width 30 height 15
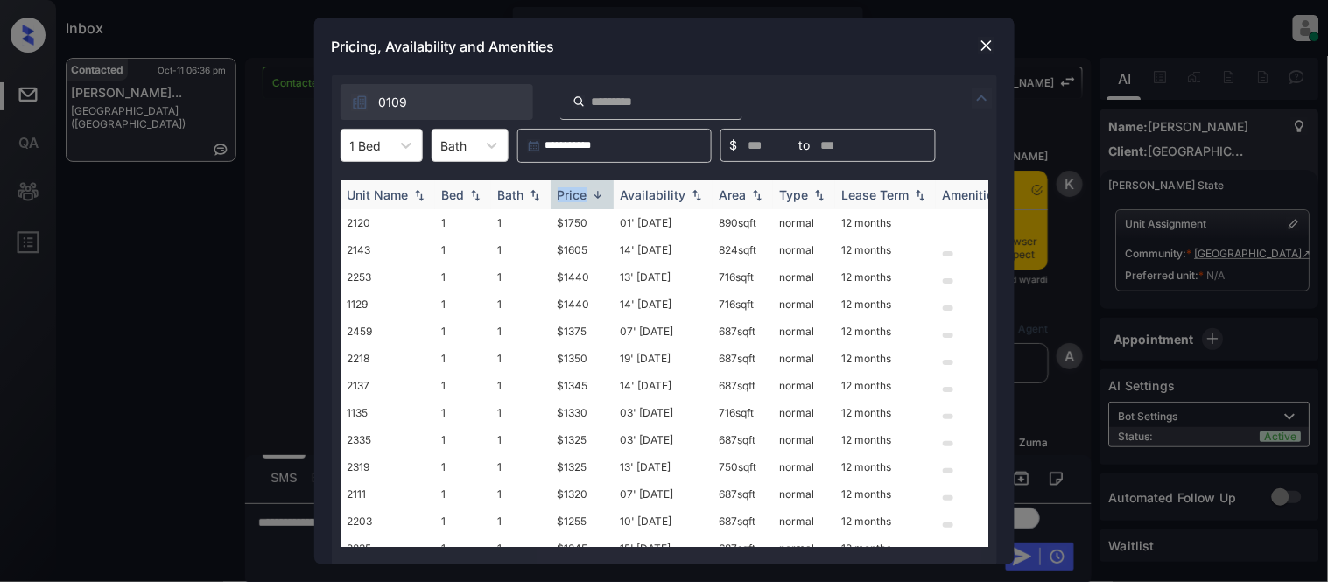
scroll to position [1193, 0]
click at [565, 190] on div "Price" at bounding box center [572, 194] width 30 height 15
drag, startPoint x: 556, startPoint y: 226, endPoint x: 593, endPoint y: 226, distance: 37.6
click at [593, 226] on td "$1245" at bounding box center [581, 222] width 63 height 27
copy td "$1245"
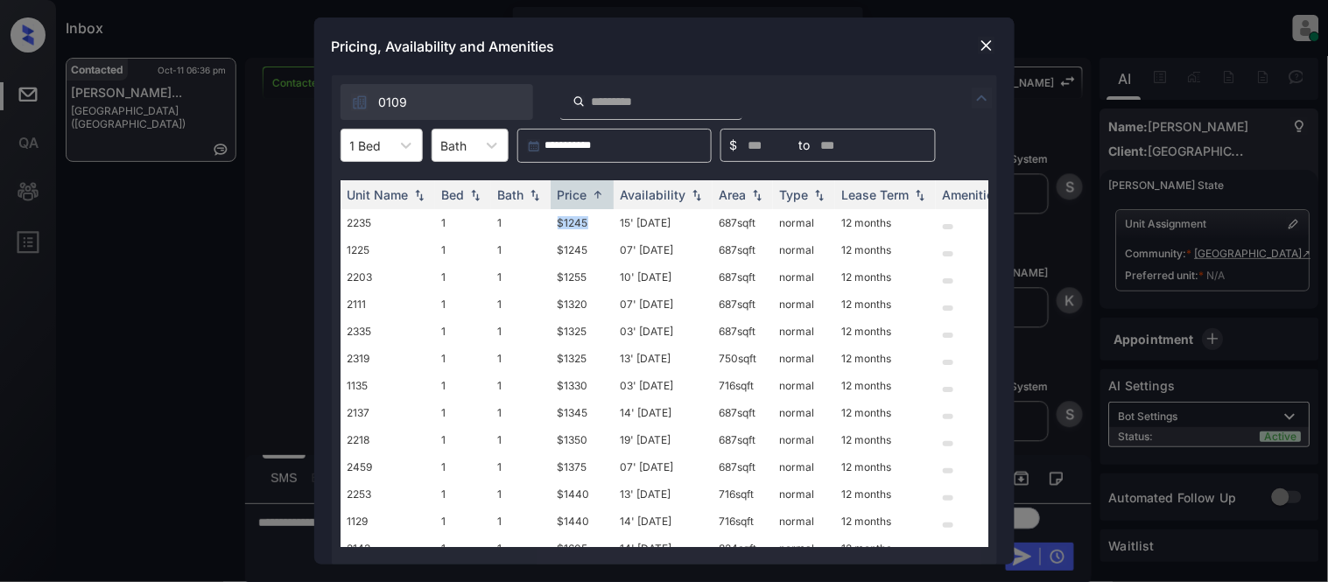
click at [985, 44] on img at bounding box center [987, 46] width 18 height 18
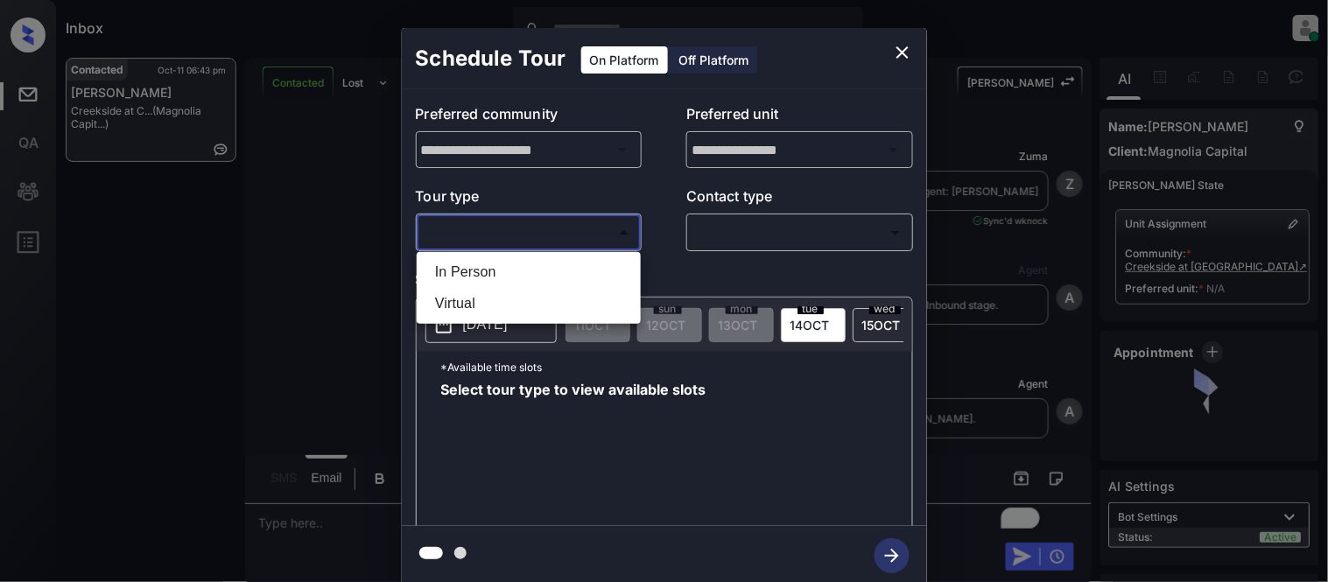
scroll to position [875, 0]
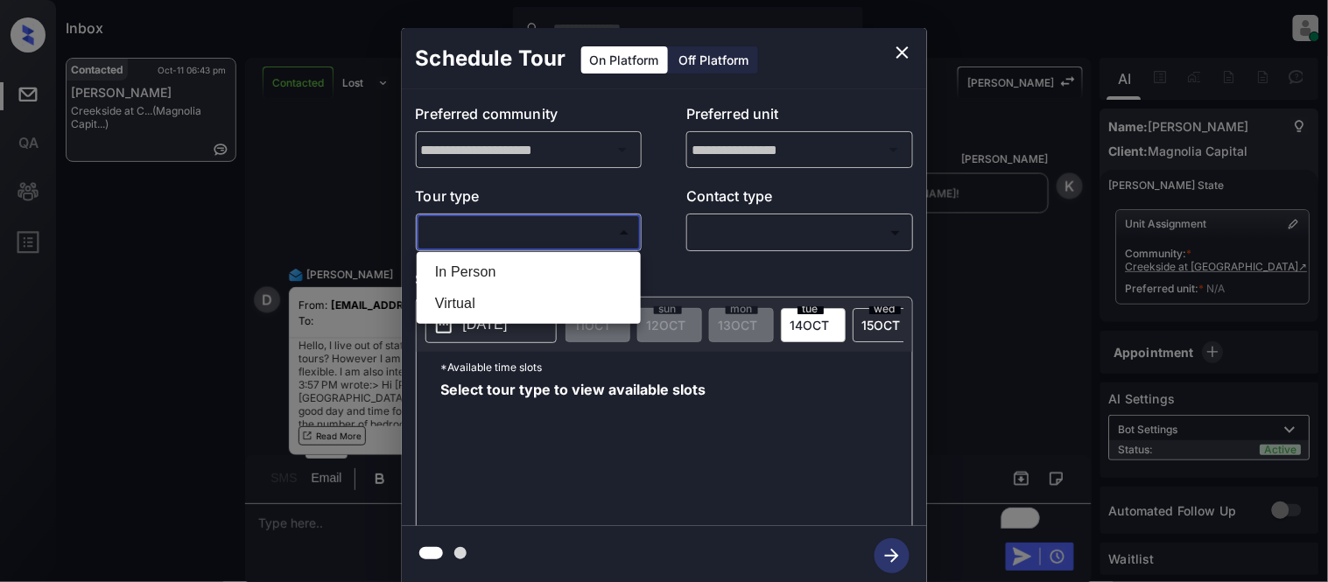
click at [897, 53] on div at bounding box center [664, 291] width 1328 height 582
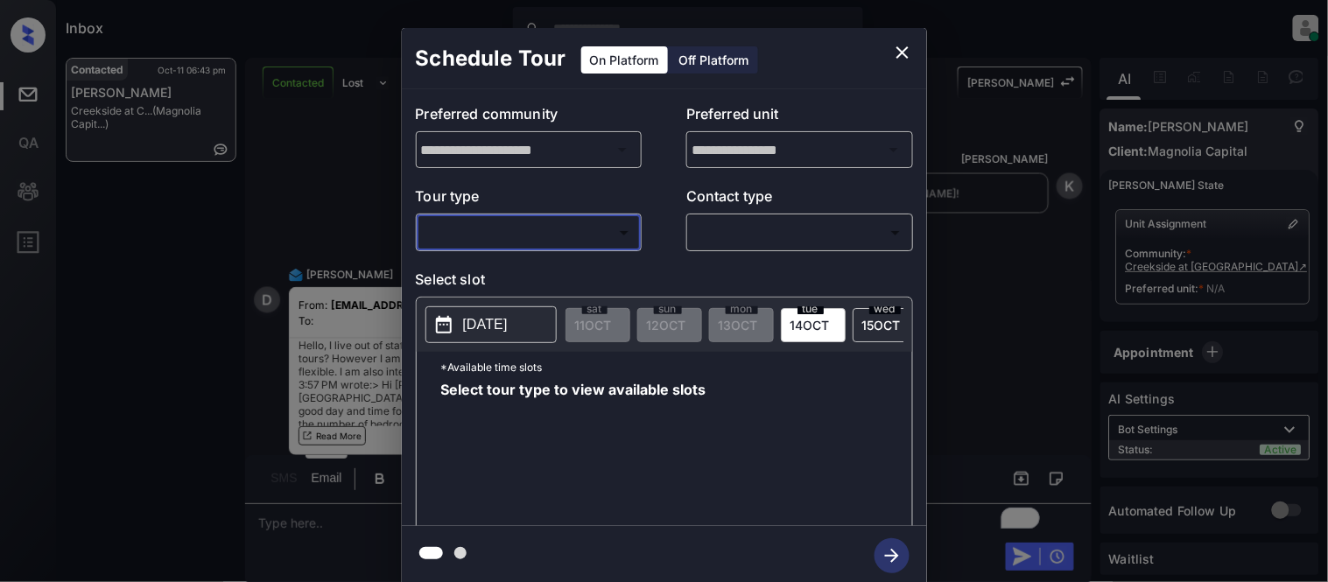
click at [1262, 254] on div "**********" at bounding box center [664, 307] width 1328 height 614
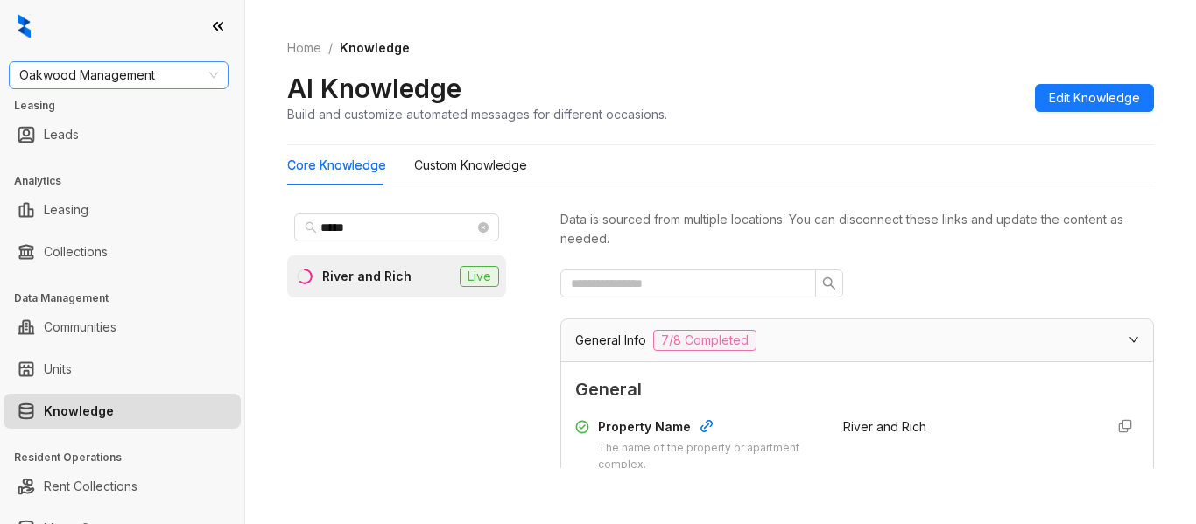
click at [162, 74] on span "Oakwood Management" at bounding box center [118, 75] width 199 height 26
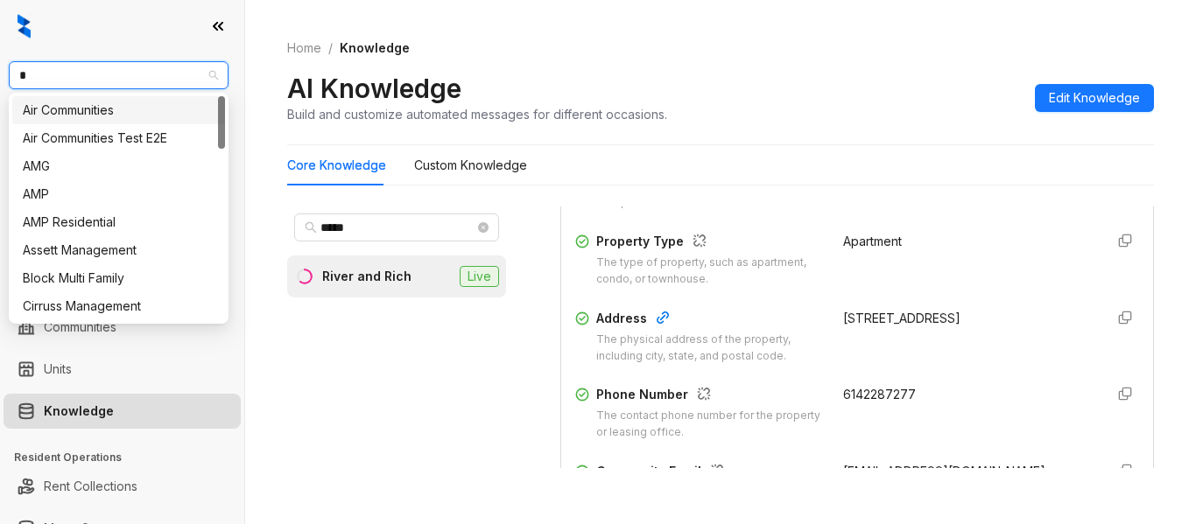
type input "**"
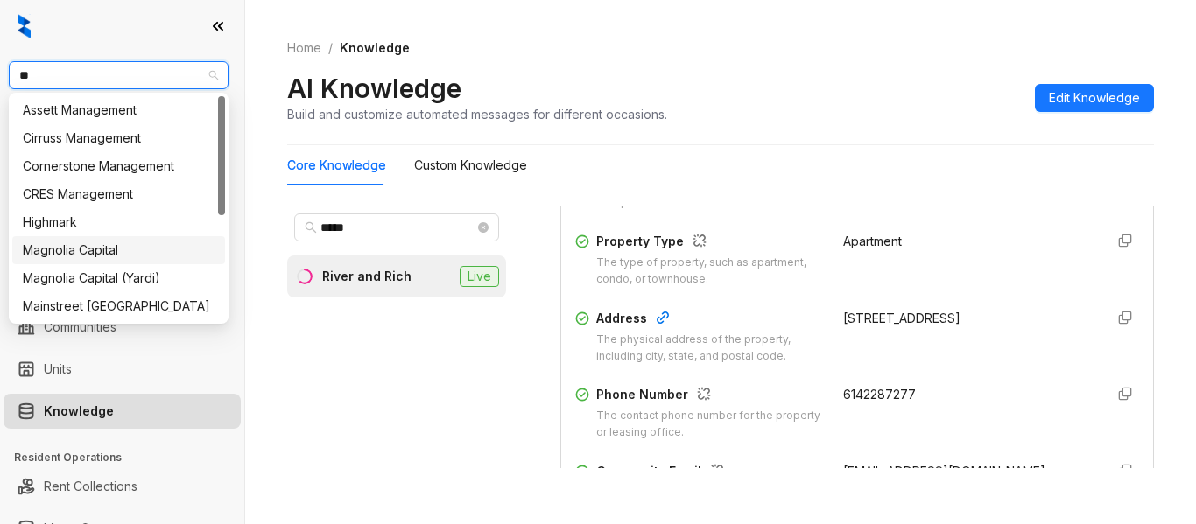
click at [93, 250] on div "Magnolia Capital" at bounding box center [119, 250] width 192 height 19
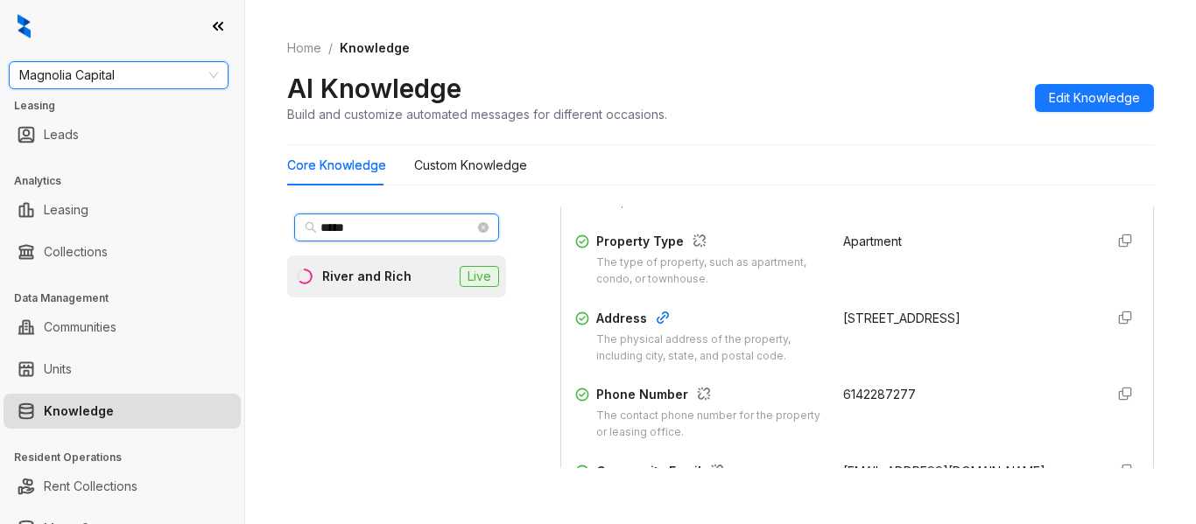
click at [355, 222] on input "*****" at bounding box center [397, 227] width 154 height 19
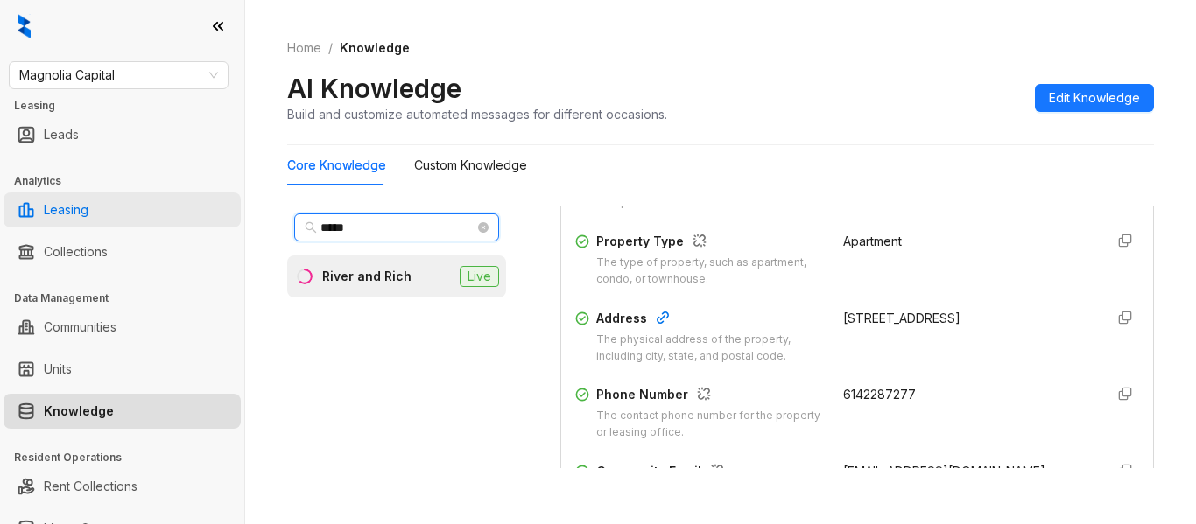
drag, startPoint x: 357, startPoint y: 222, endPoint x: 234, endPoint y: 210, distance: 124.0
click at [237, 211] on div "Magnolia Capital Leasing Leads Analytics Leasing Collections Data Management Co…" at bounding box center [598, 262] width 1196 height 524
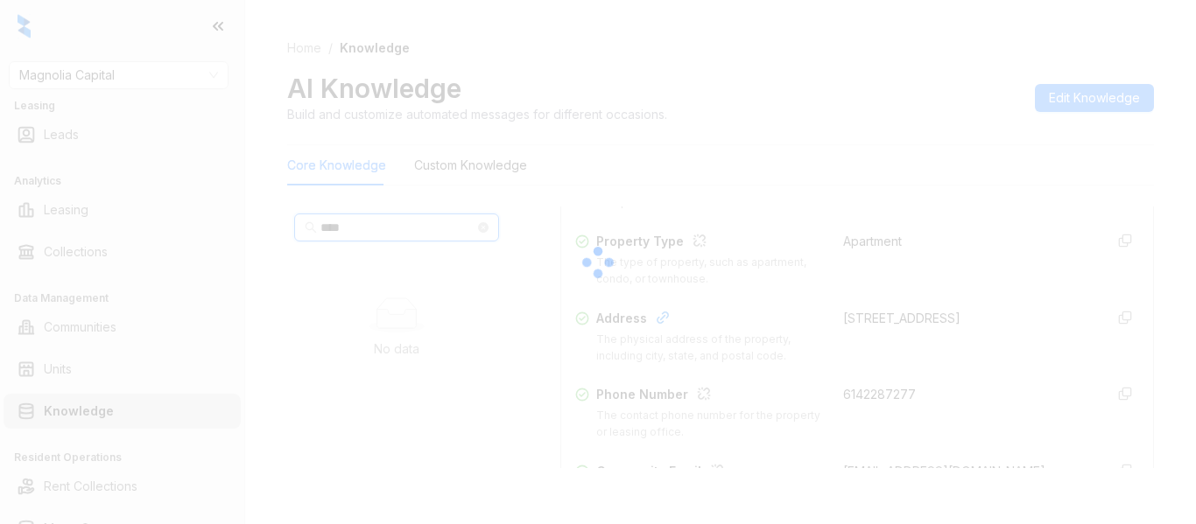
type input "****"
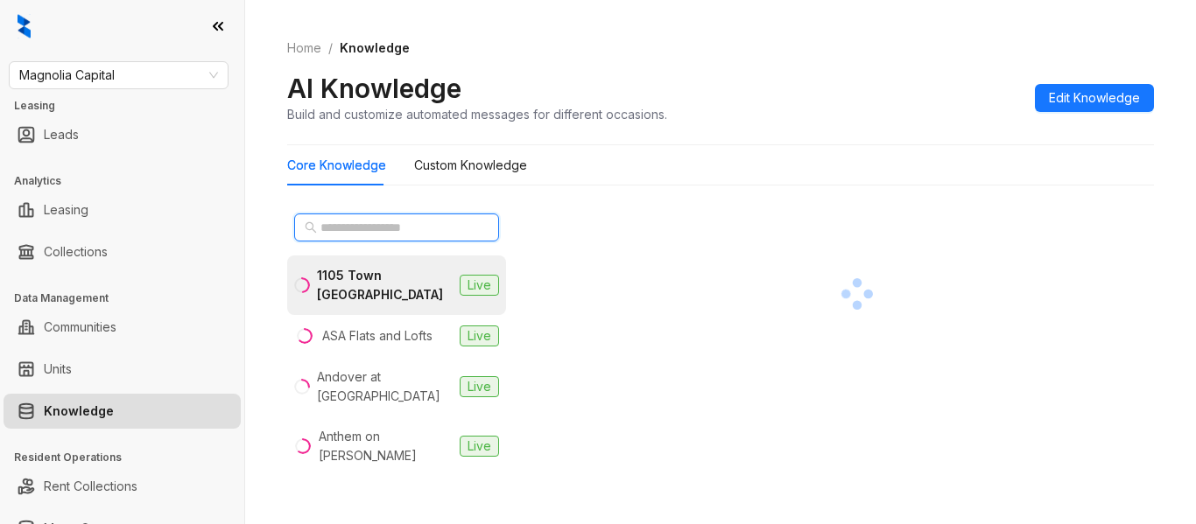
click at [425, 221] on input "text" at bounding box center [397, 227] width 154 height 19
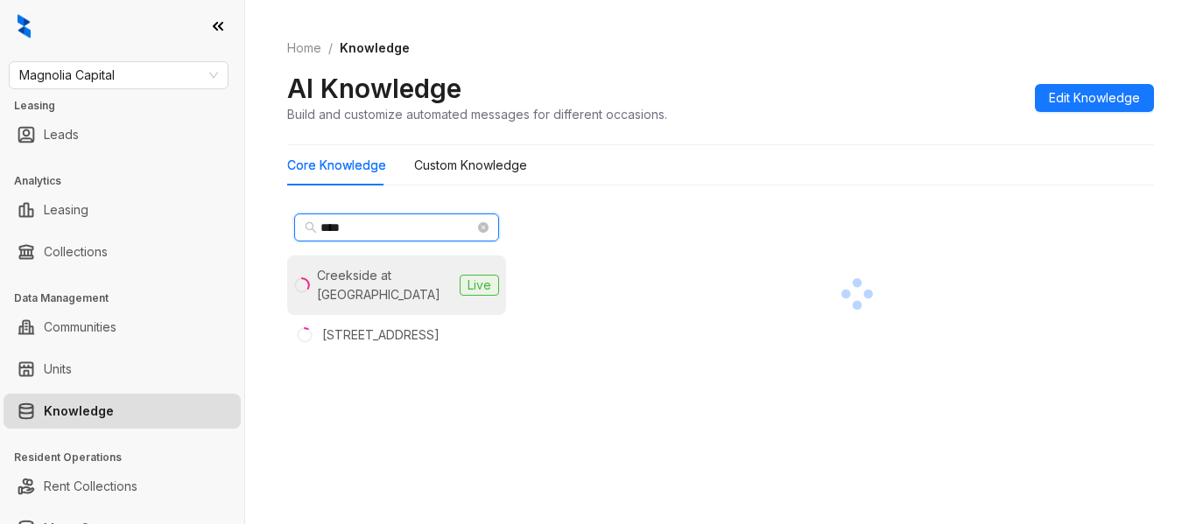
type input "****"
click at [418, 267] on div "Creekside at [GEOGRAPHIC_DATA]" at bounding box center [385, 285] width 136 height 39
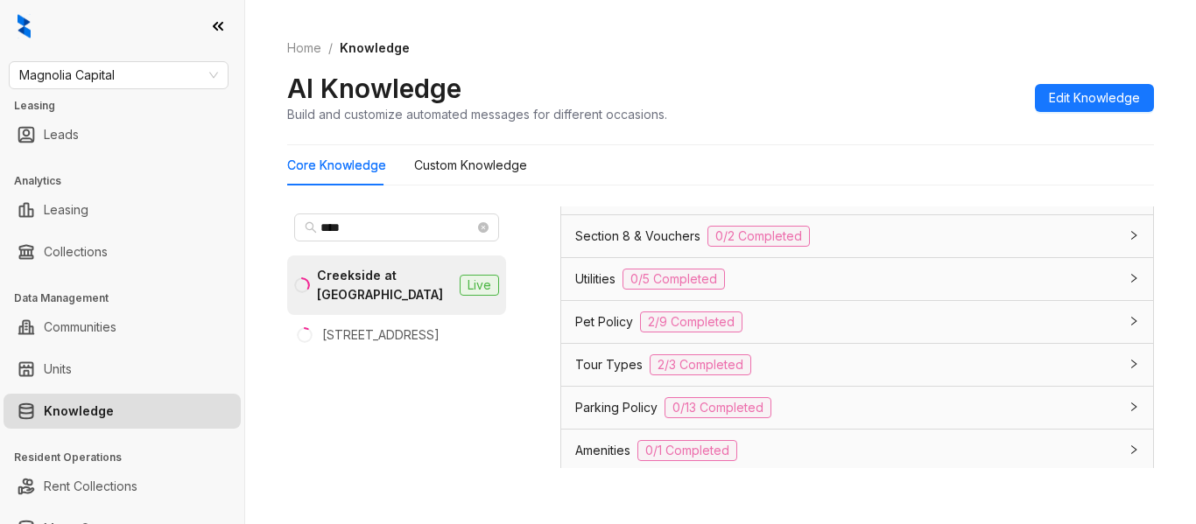
scroll to position [1488, 0]
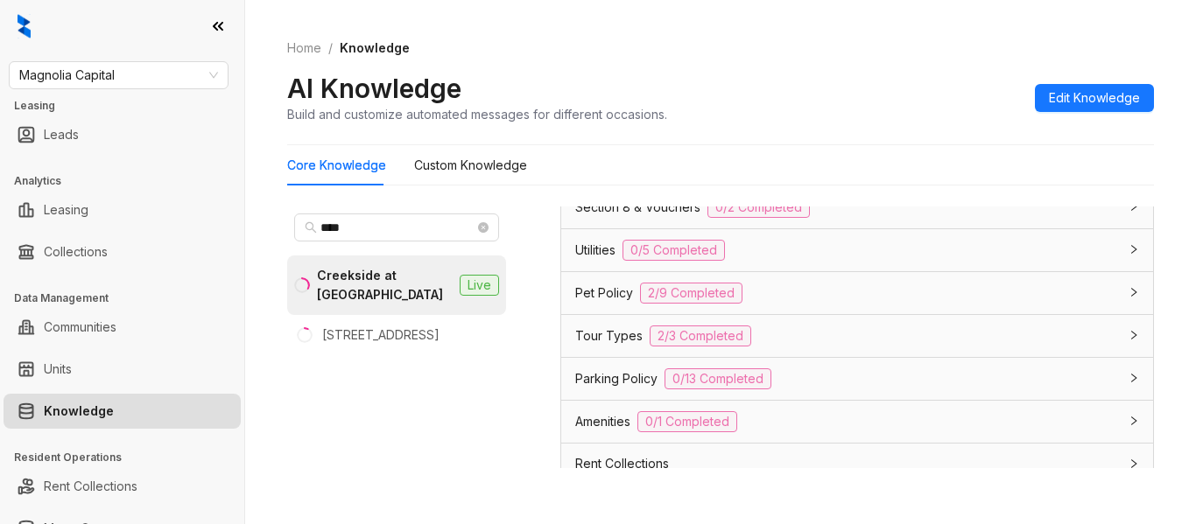
click at [628, 357] on div "Tour Types 2/3 Completed" at bounding box center [857, 336] width 592 height 42
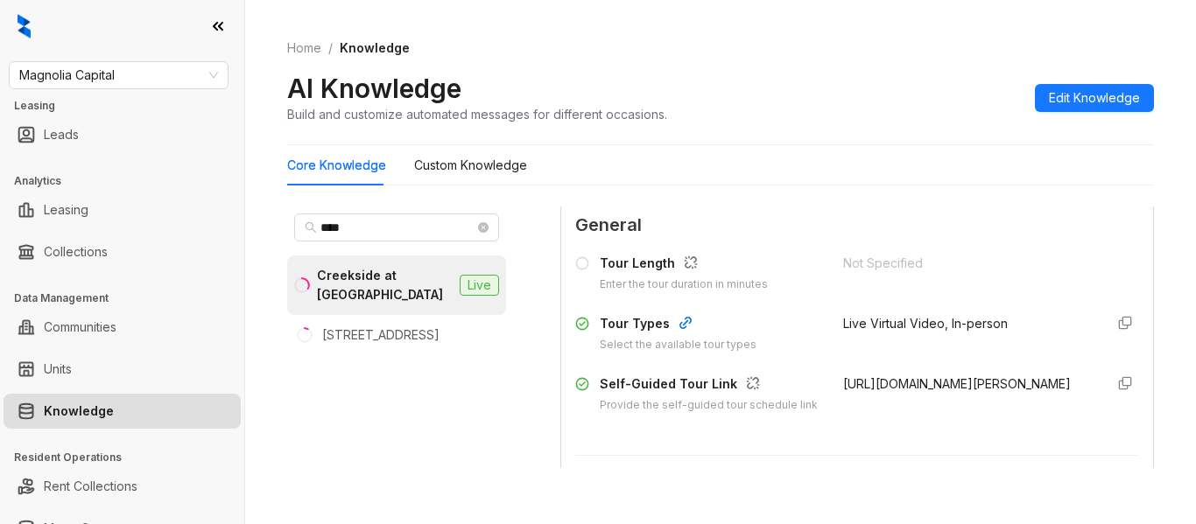
scroll to position [1663, 0]
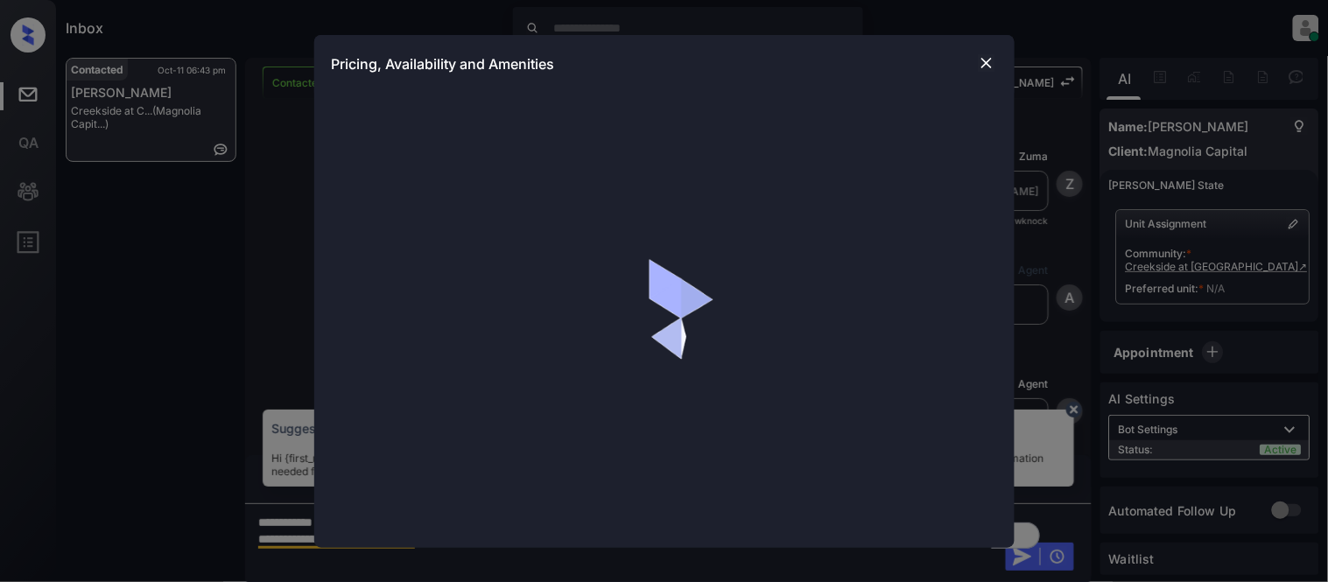
scroll to position [875, 0]
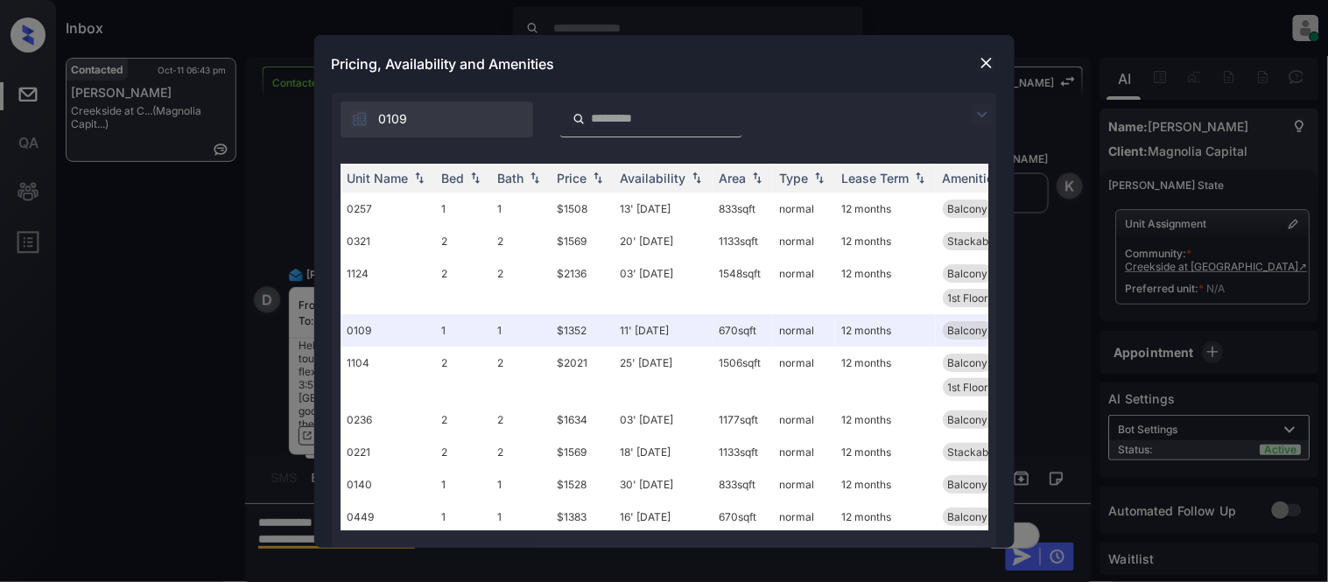
click at [982, 109] on img at bounding box center [981, 114] width 21 height 21
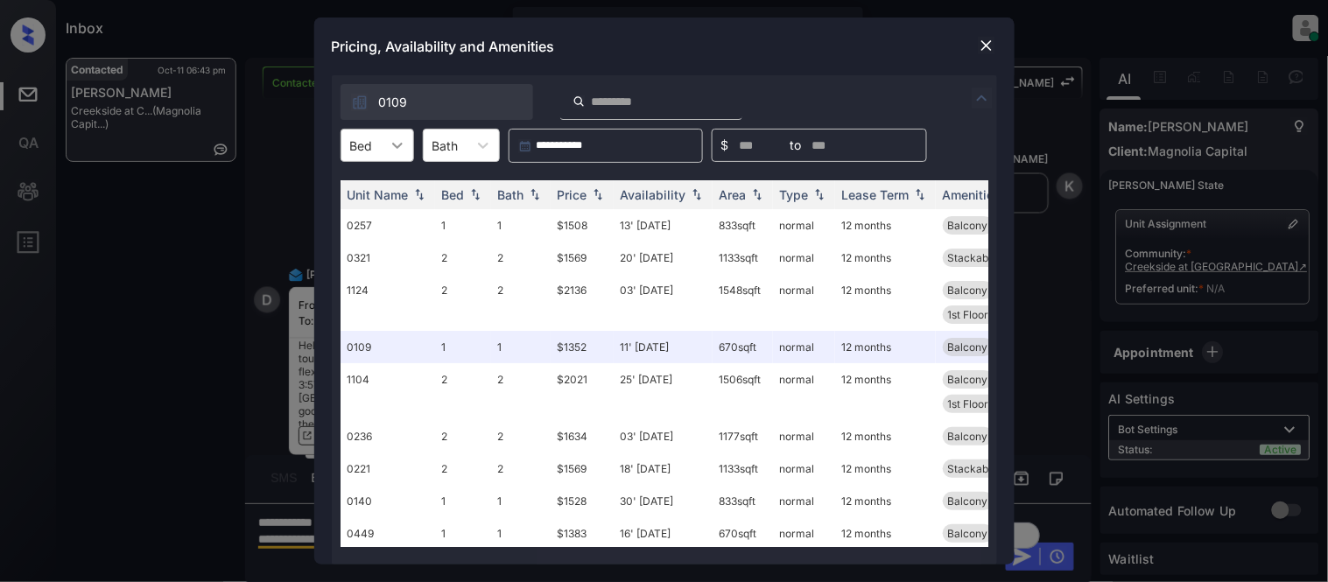
click at [403, 150] on icon at bounding box center [398, 146] width 18 height 18
click at [381, 236] on div "2" at bounding box center [377, 251] width 74 height 32
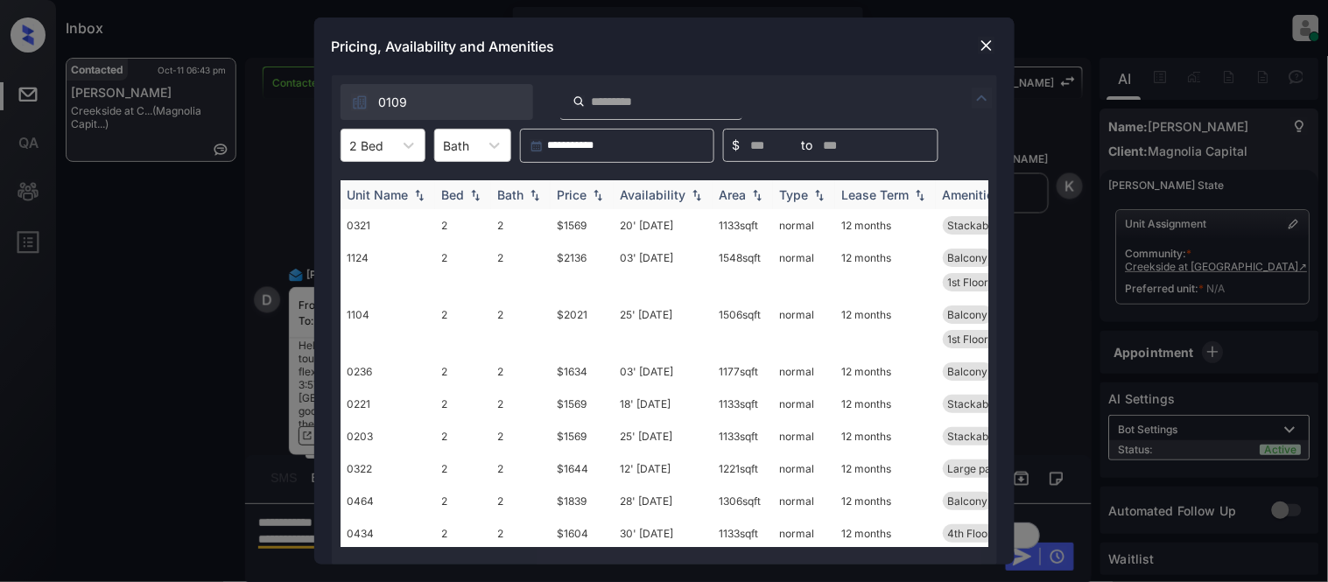
click at [585, 188] on div "Price" at bounding box center [572, 194] width 30 height 15
click at [586, 188] on div "Price" at bounding box center [572, 194] width 30 height 15
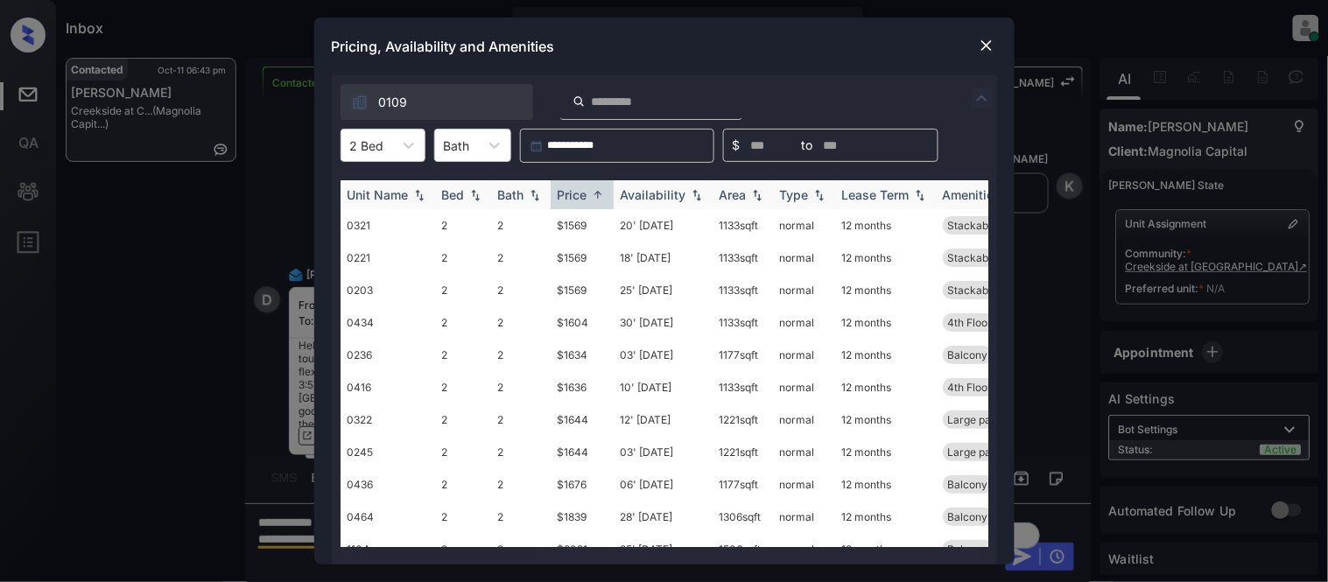
click at [654, 201] on div "Availability" at bounding box center [654, 194] width 66 height 15
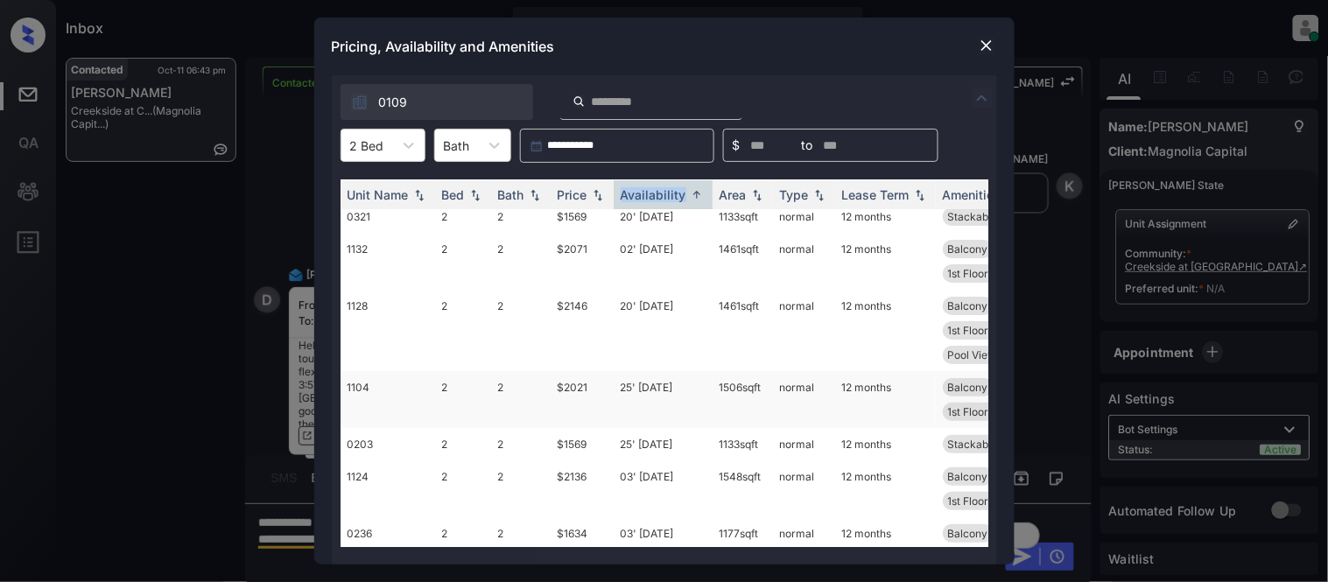
scroll to position [0, 0]
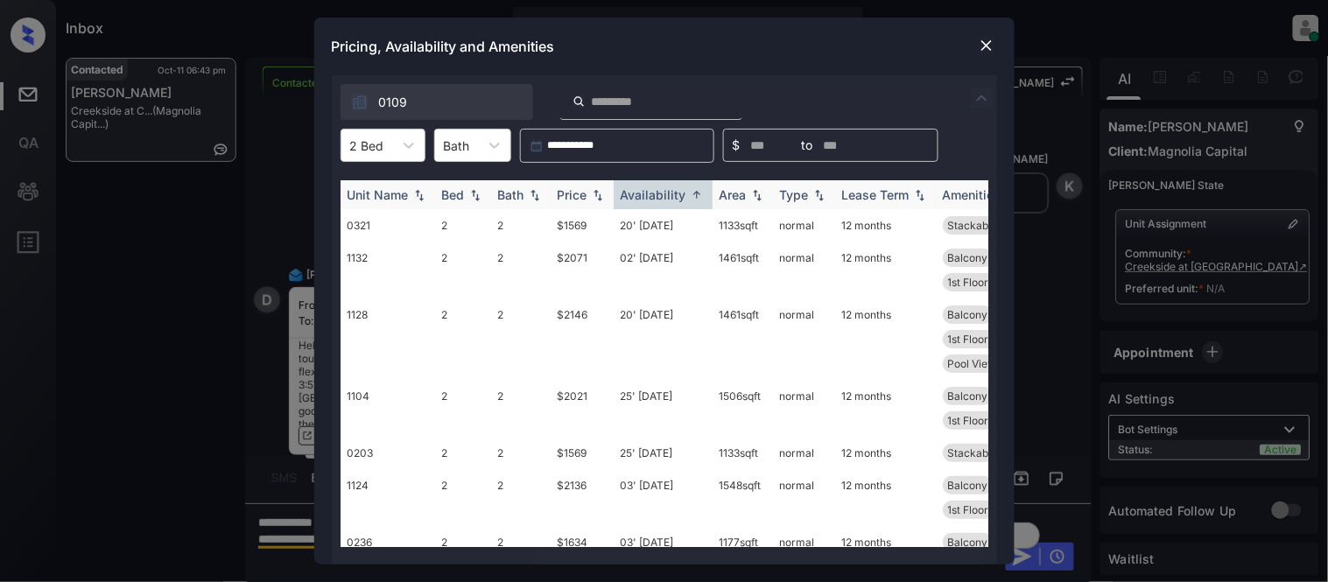
click at [585, 201] on div "Price" at bounding box center [572, 194] width 30 height 15
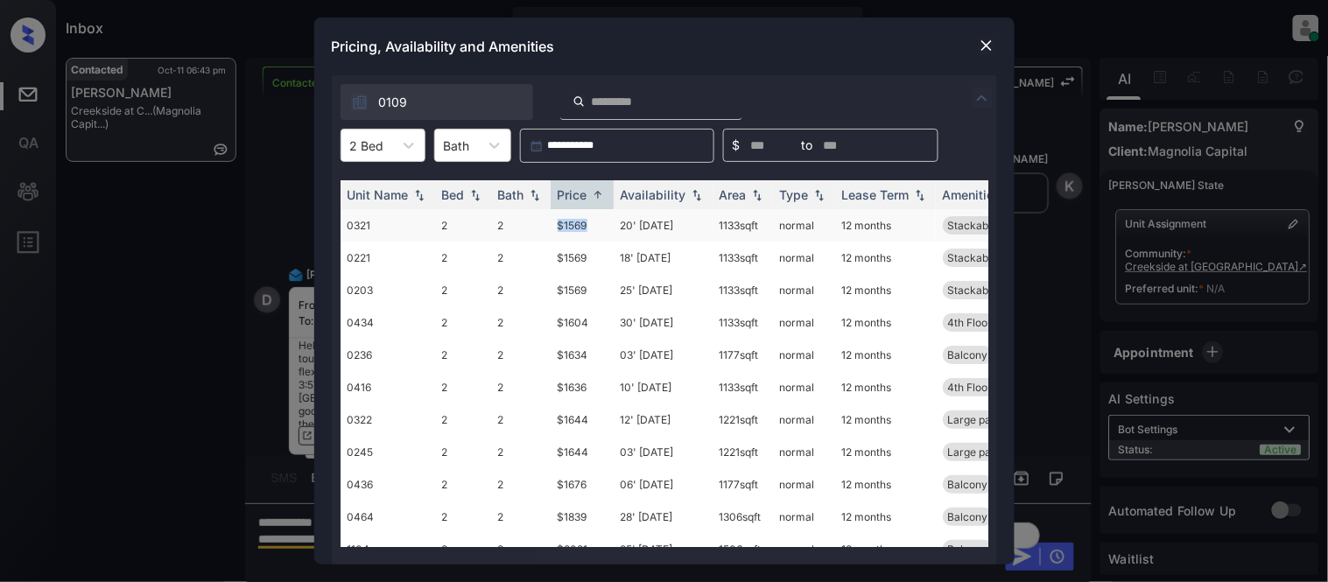
click at [595, 231] on tr "0321 2 2 $1569 20' Aug 25 1133 sqft normal 12 months Stackable washe..." at bounding box center [797, 225] width 915 height 32
copy tr "$1569"
click at [989, 46] on img at bounding box center [987, 46] width 18 height 18
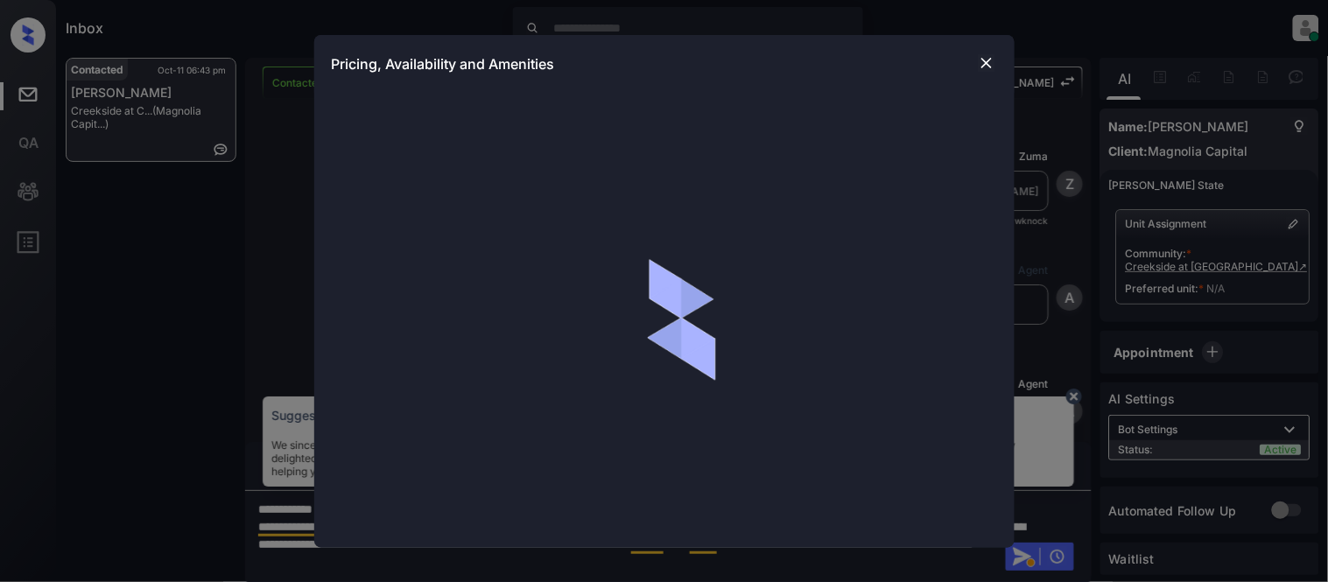
scroll to position [875, 0]
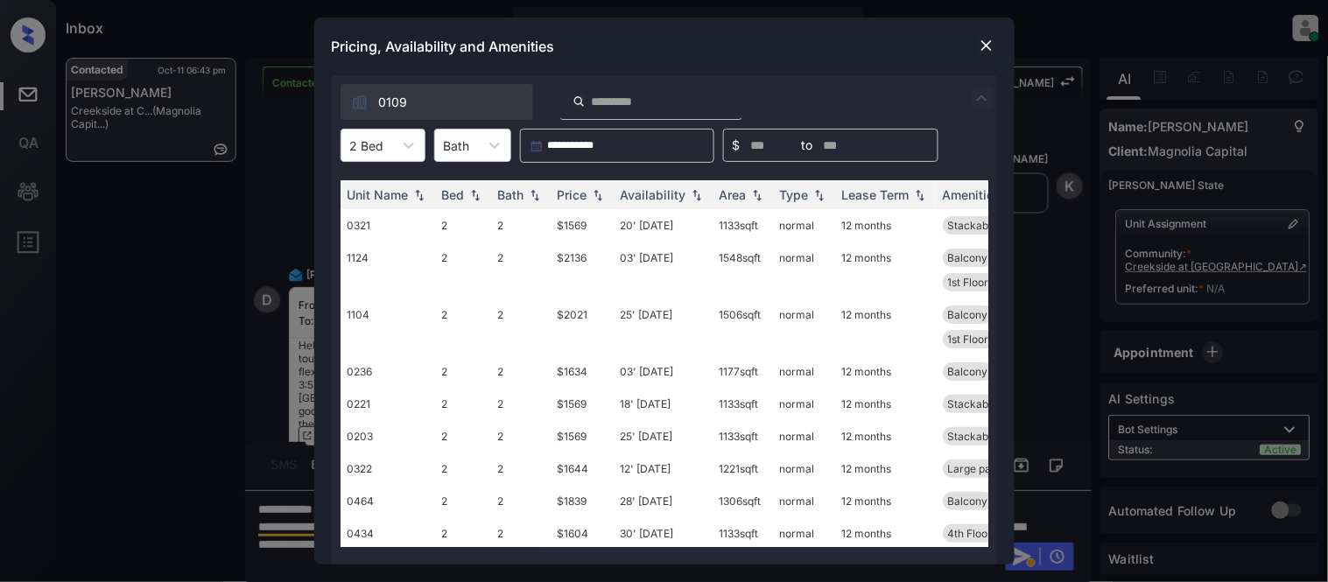
click at [986, 47] on img at bounding box center [987, 46] width 18 height 18
